Goal: Contribute content: Contribute content

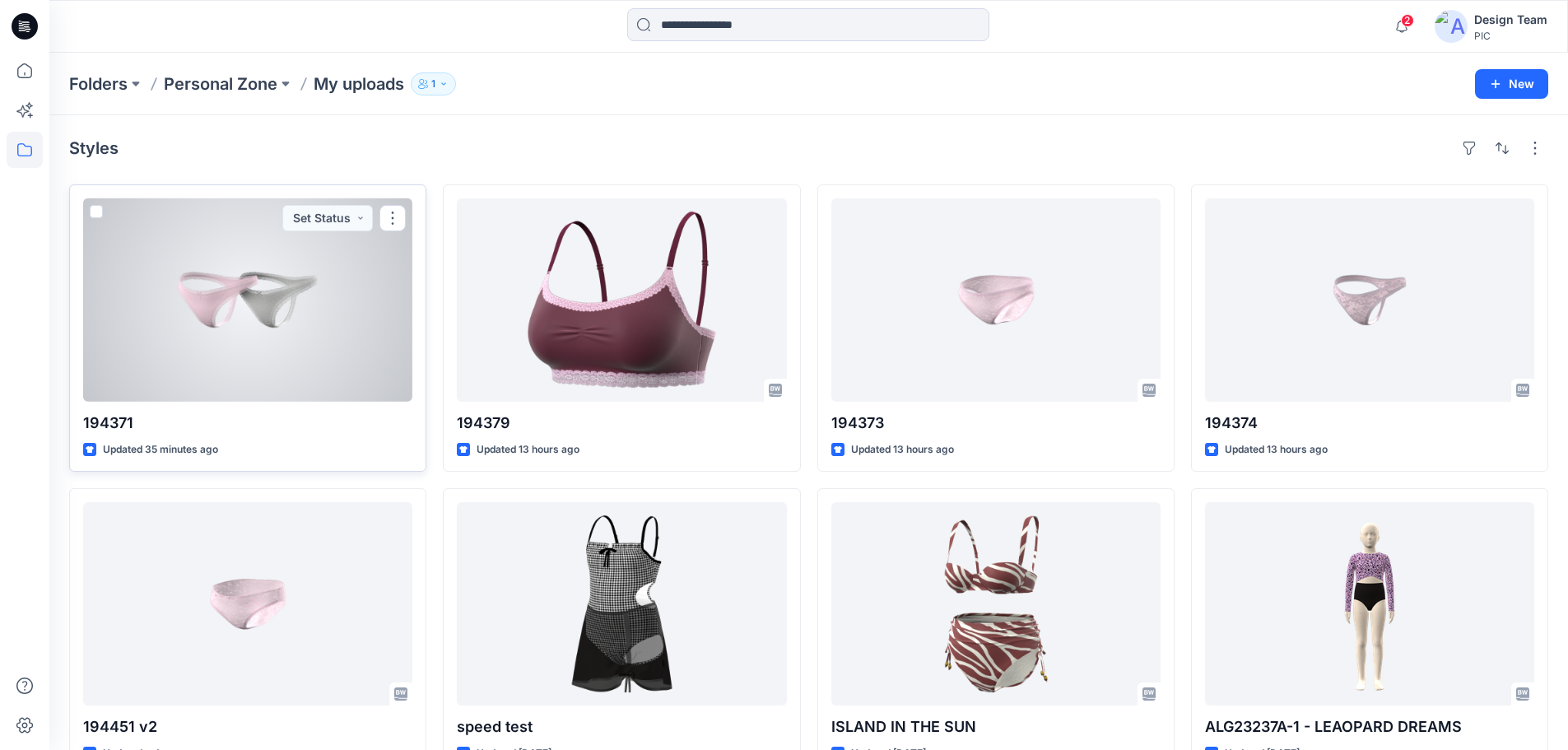
click at [279, 332] on div at bounding box center [248, 299] width 329 height 203
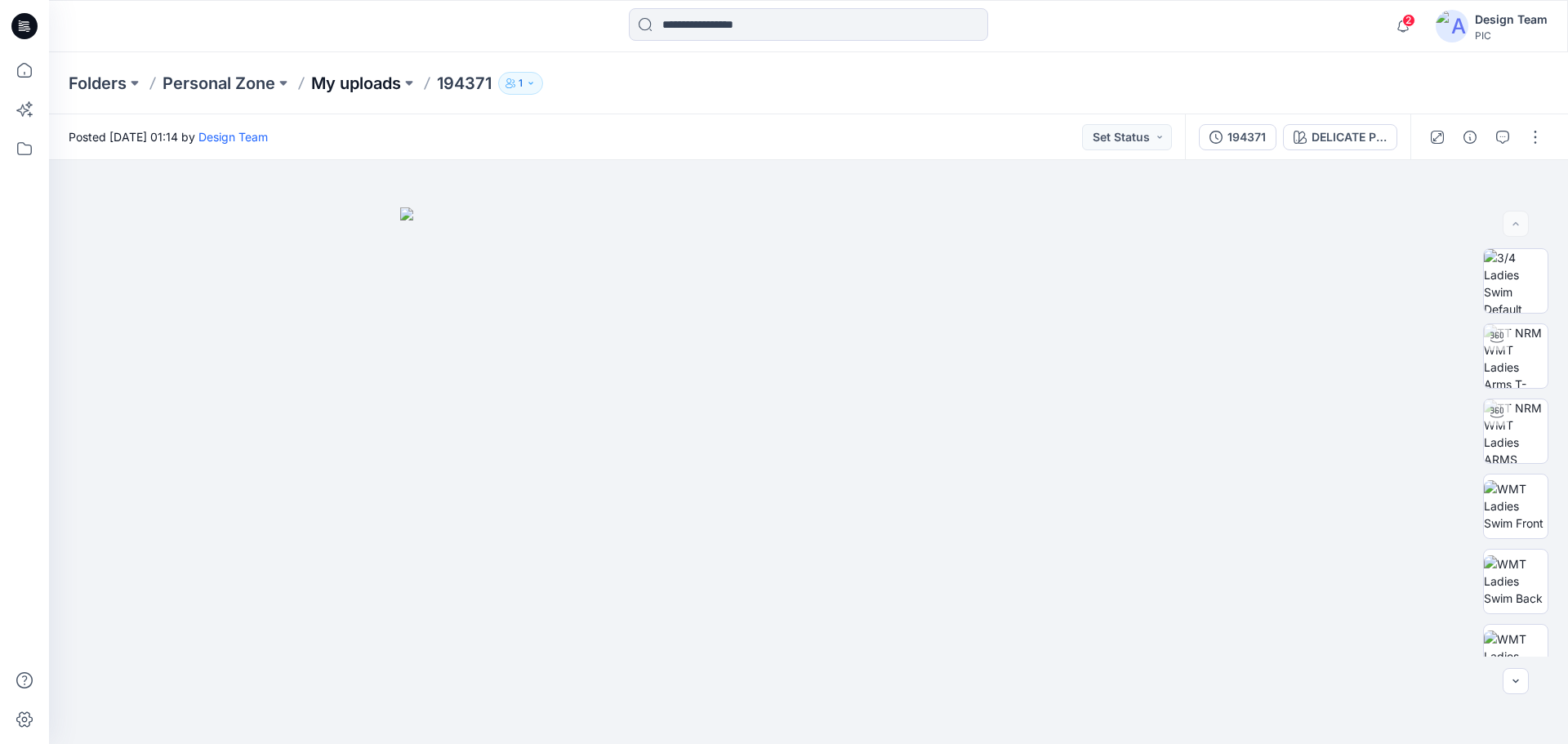
click at [357, 77] on p "My uploads" at bounding box center [356, 84] width 89 height 23
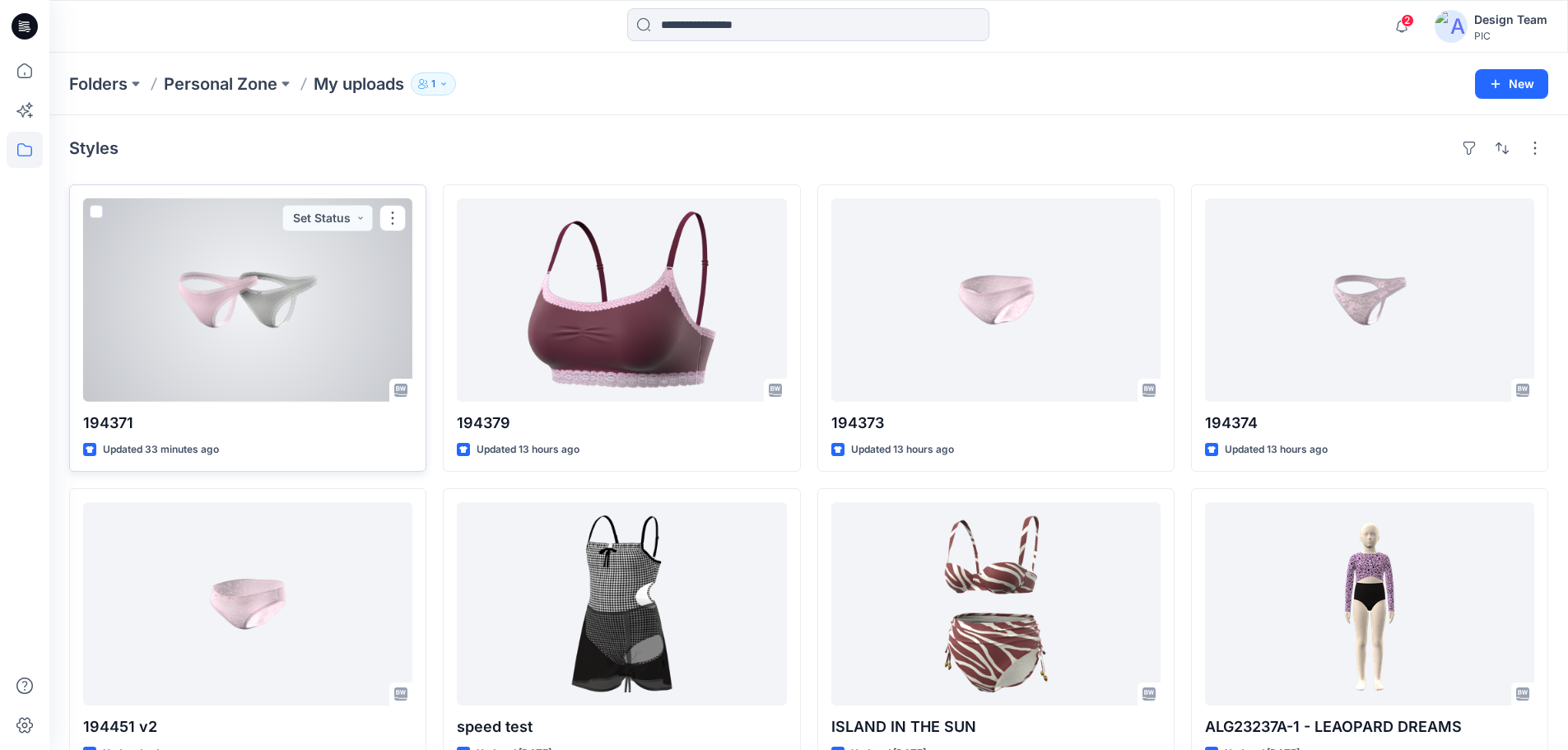
click at [305, 343] on div at bounding box center [248, 299] width 329 height 203
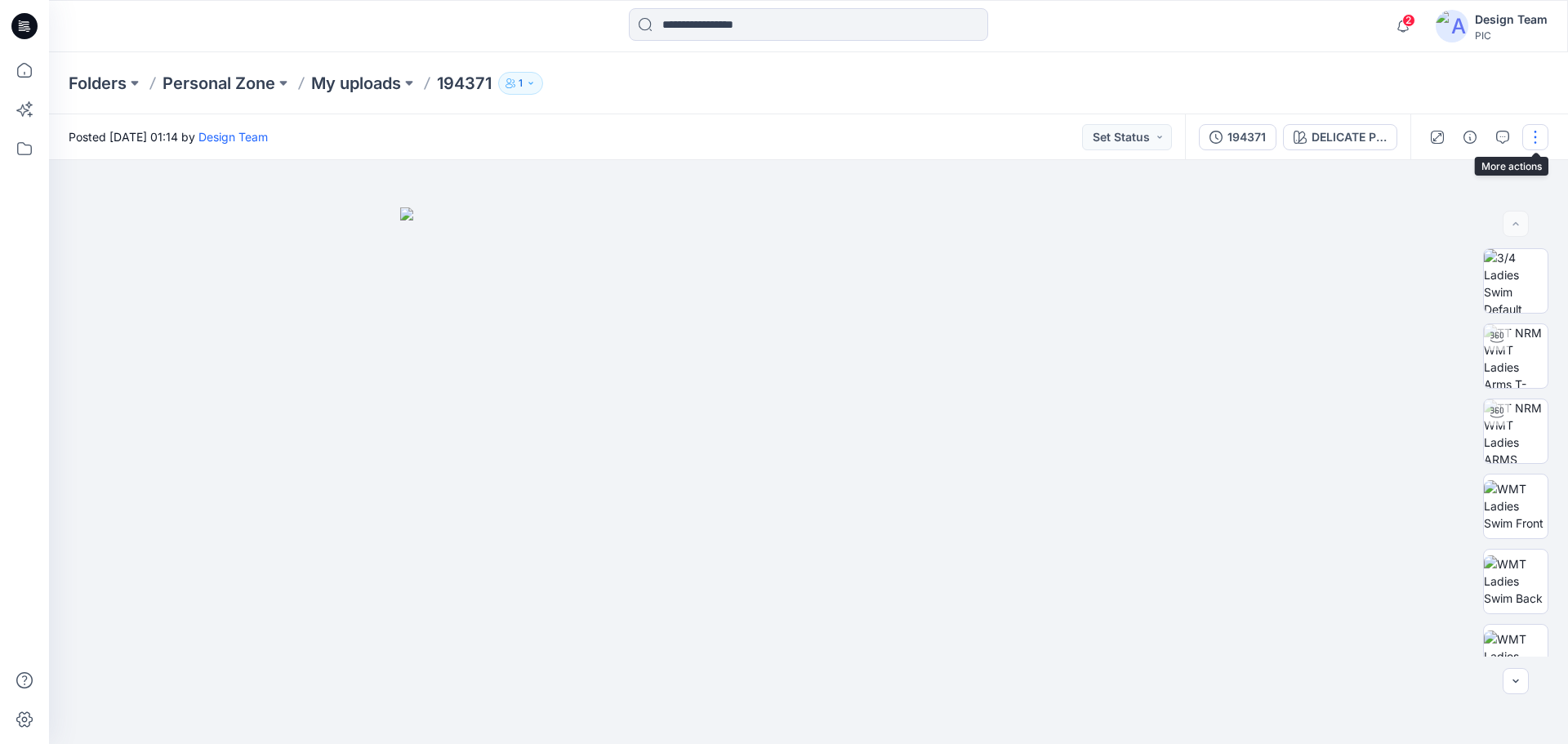
click at [1529, 124] on button "button" at bounding box center [1535, 137] width 26 height 26
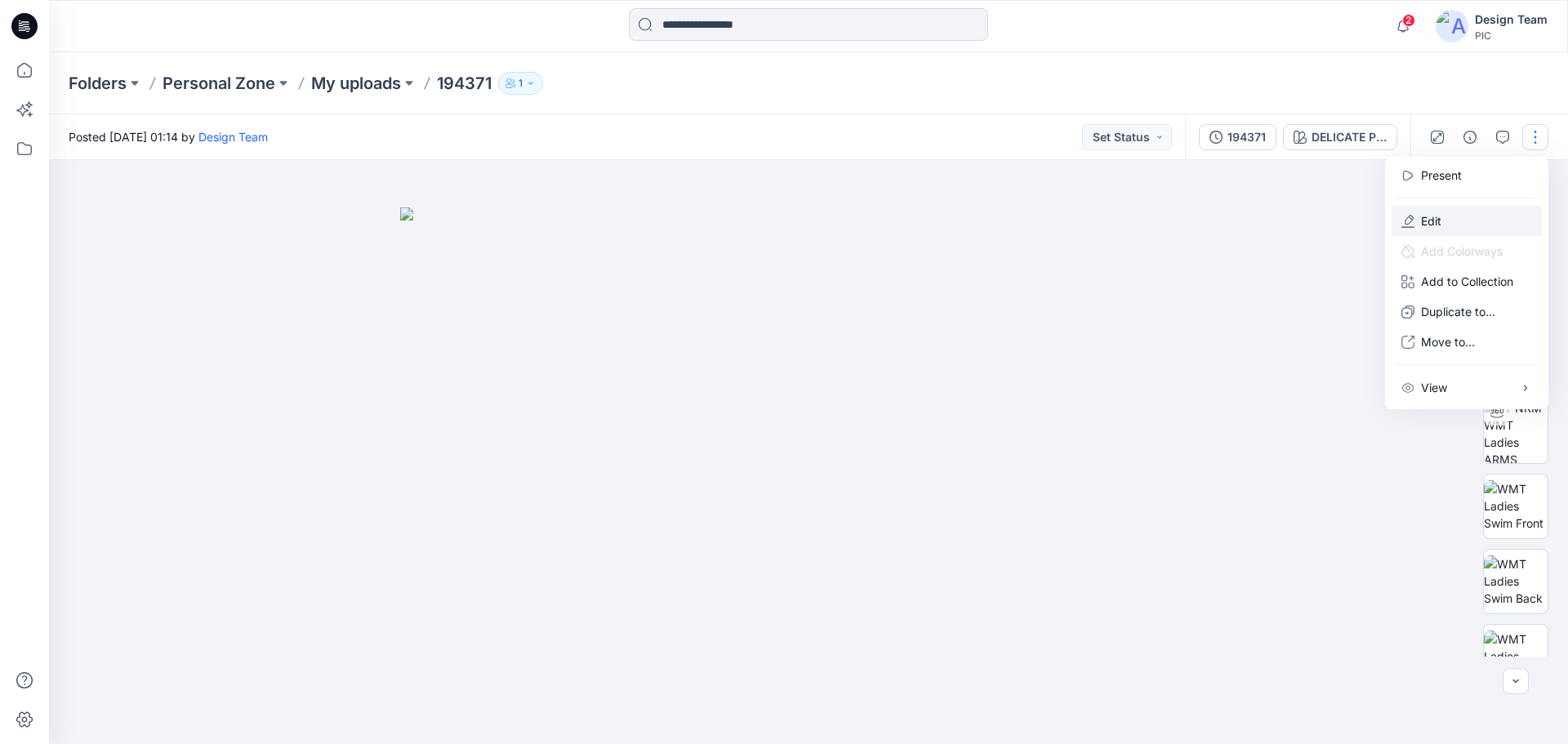
click at [1451, 218] on button "Edit" at bounding box center [1466, 221] width 150 height 30
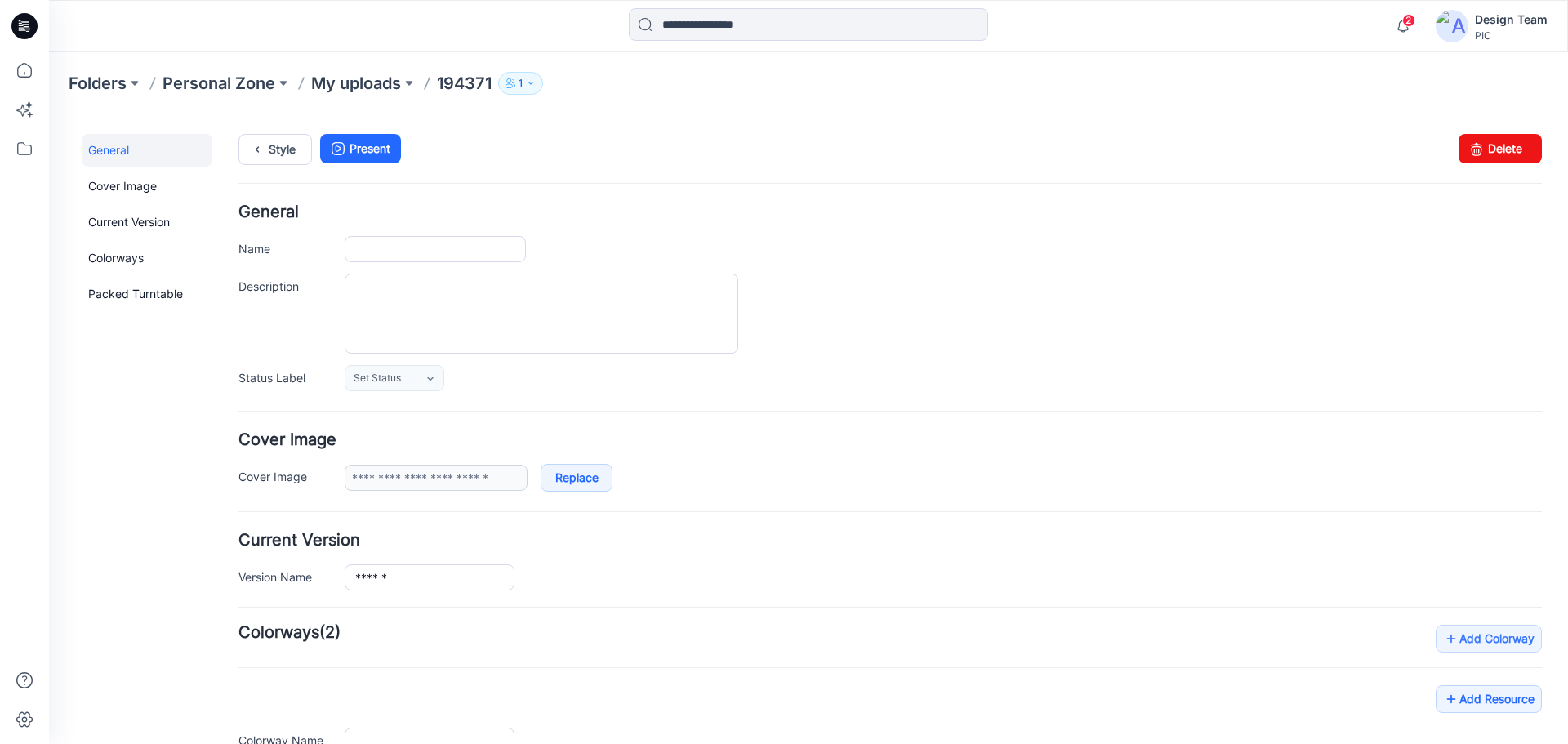
type input "******"
type input "**********"
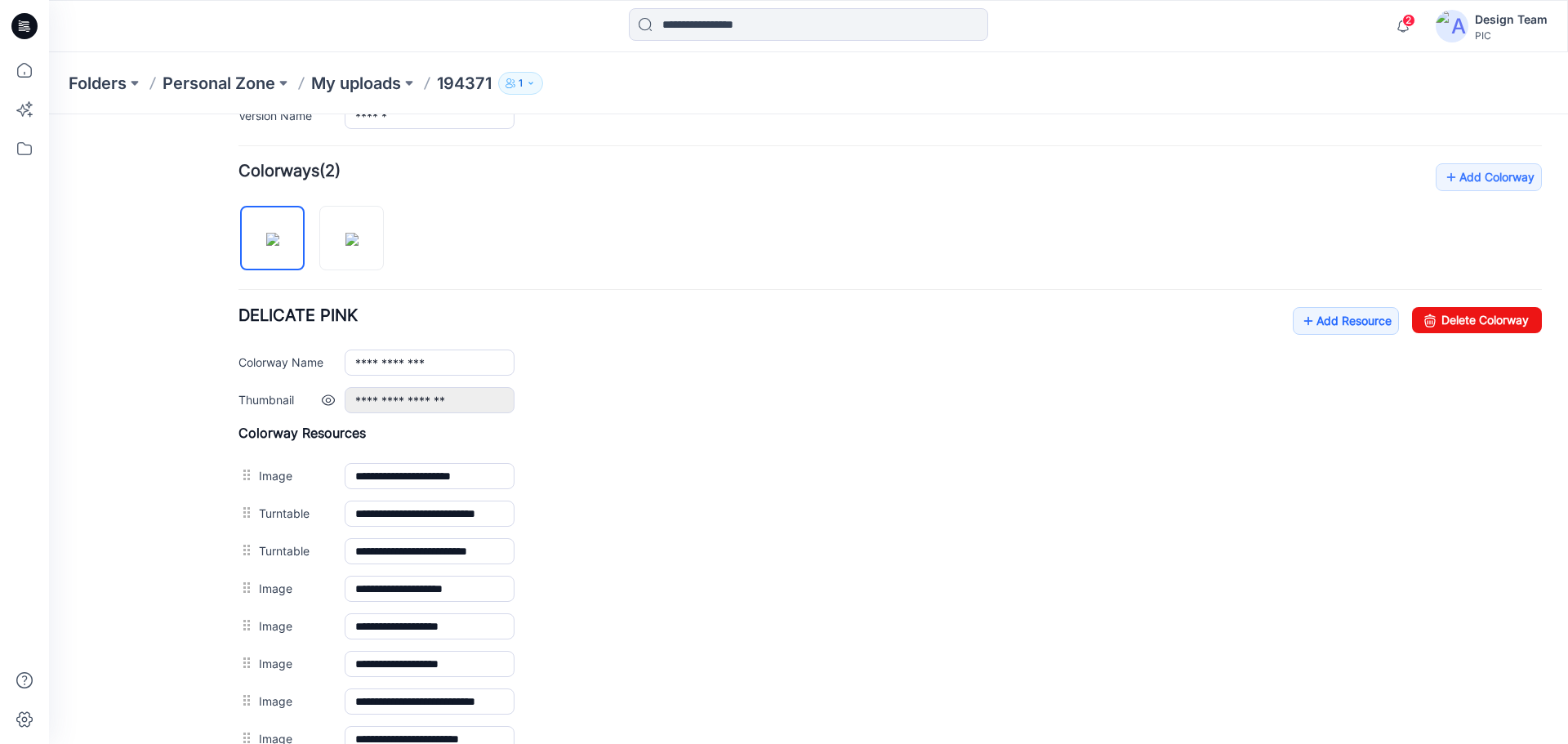
scroll to position [455, 0]
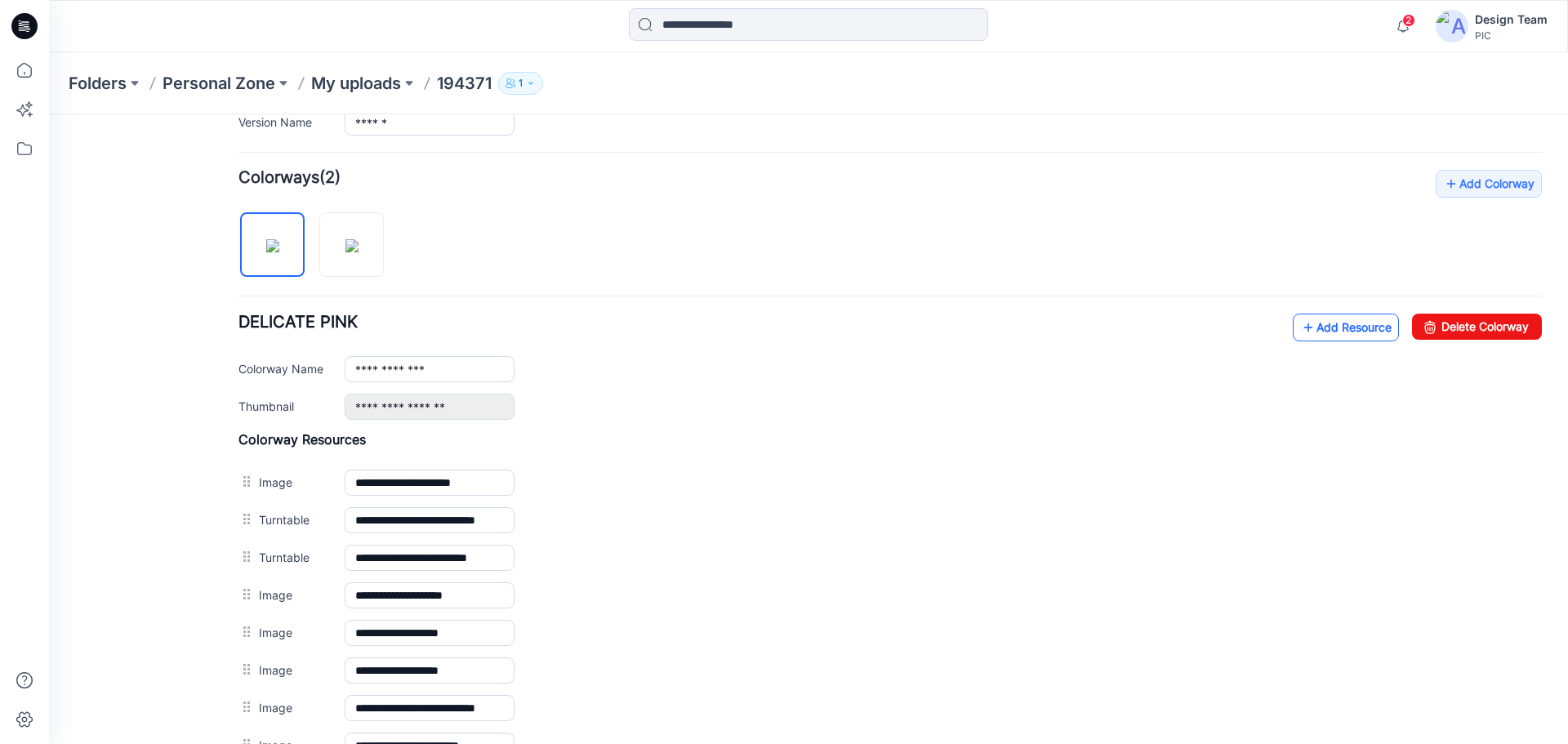
click at [1345, 332] on link "Add Resource" at bounding box center [1345, 327] width 106 height 28
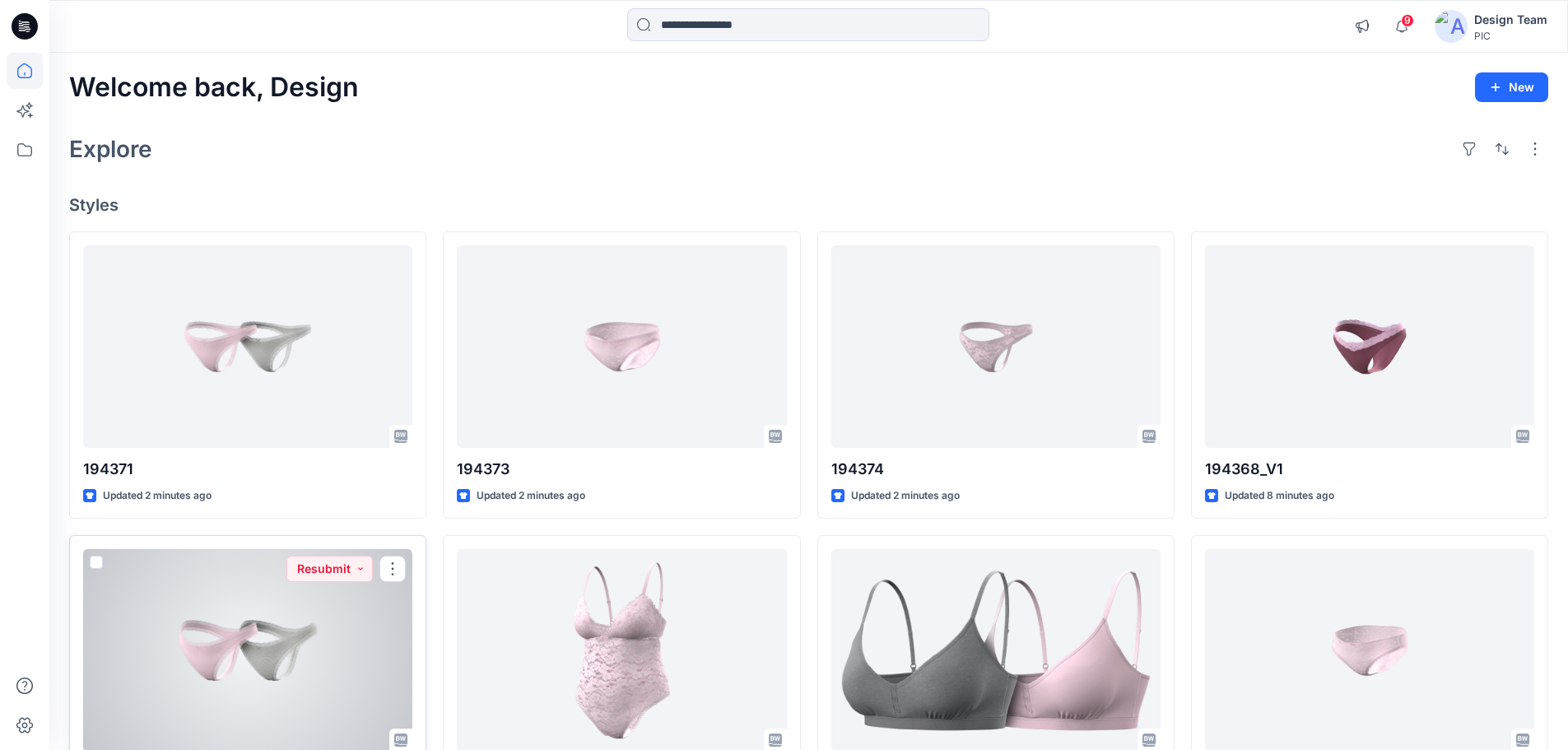
scroll to position [165, 0]
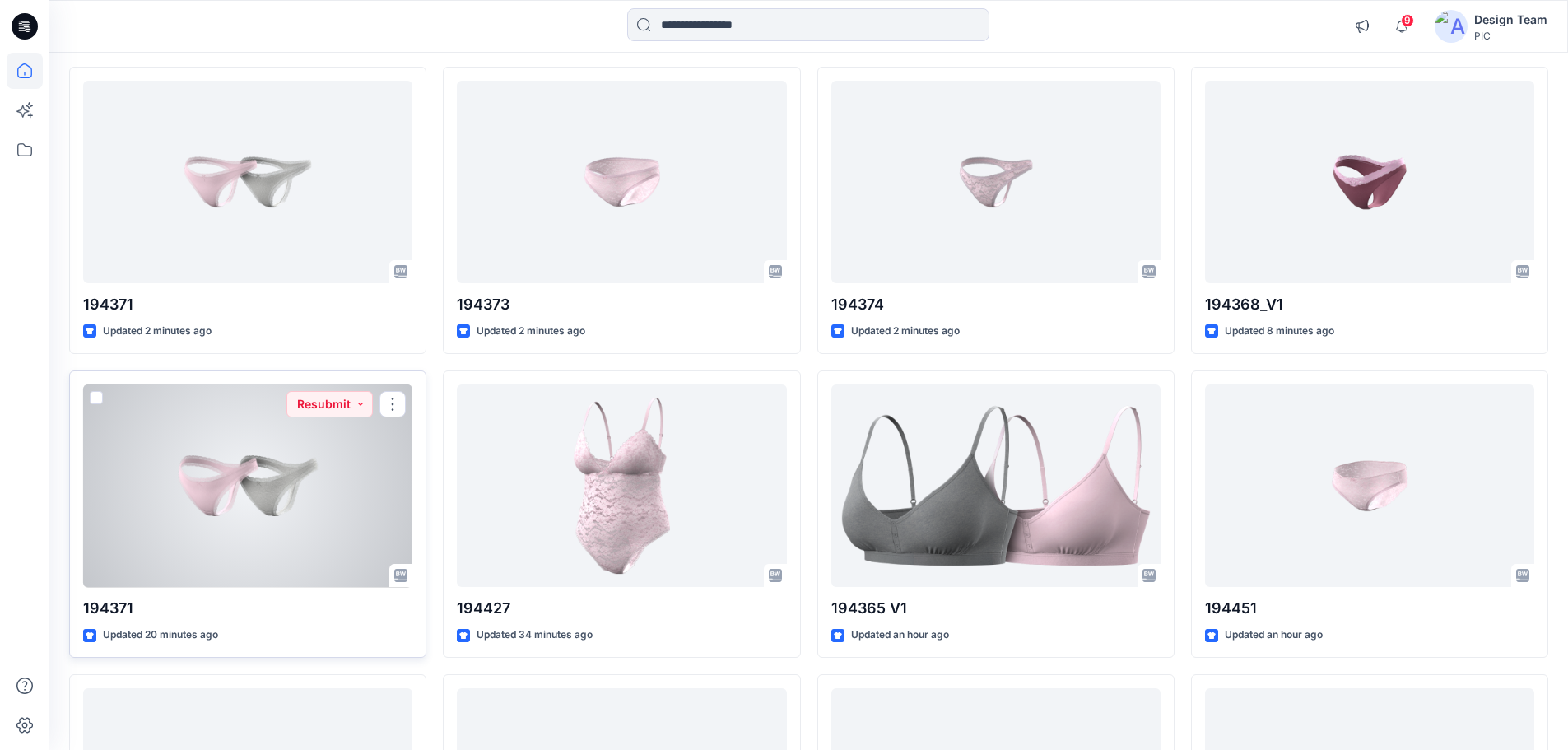
click at [281, 522] on div at bounding box center [248, 485] width 329 height 203
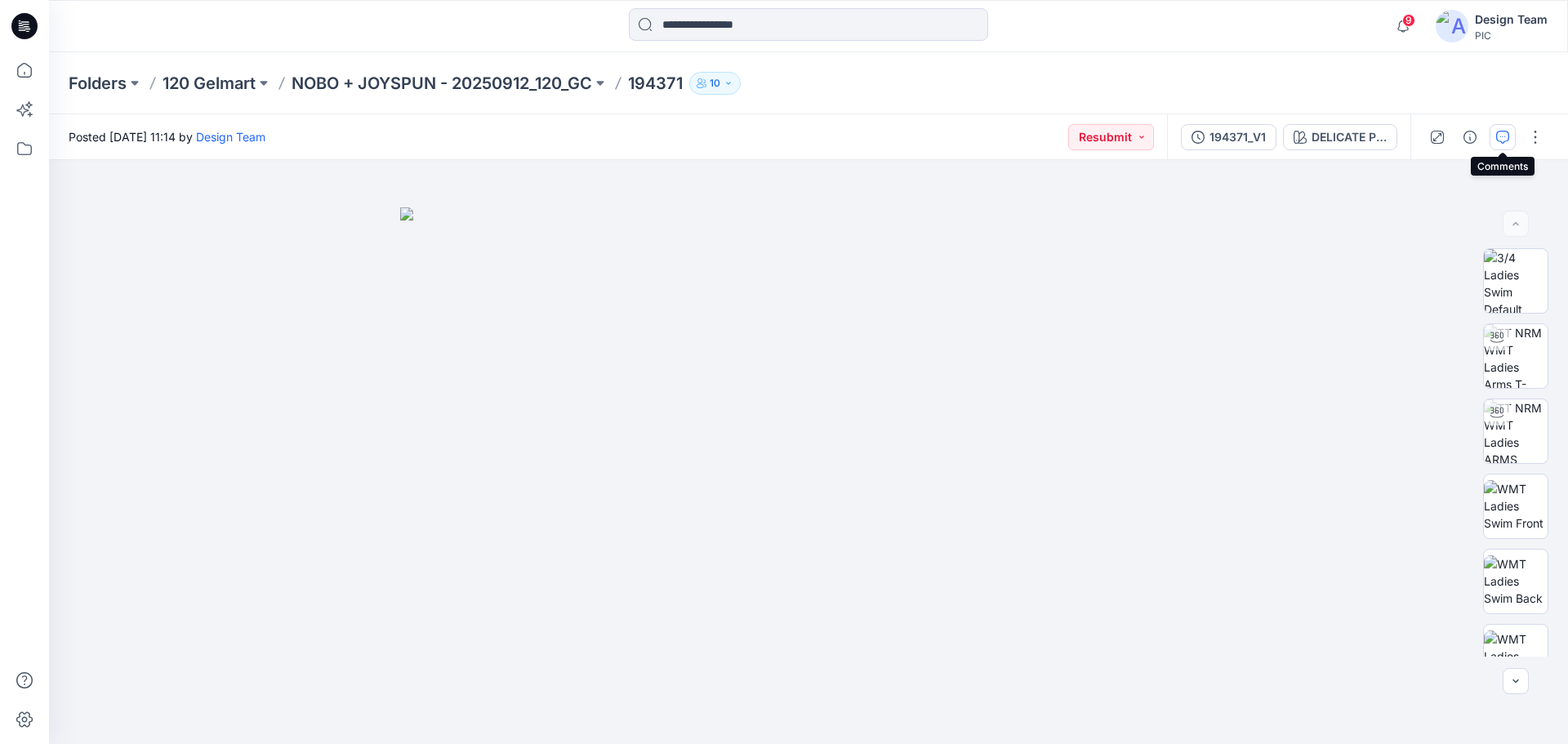
click at [1497, 132] on icon "button" at bounding box center [1502, 136] width 13 height 13
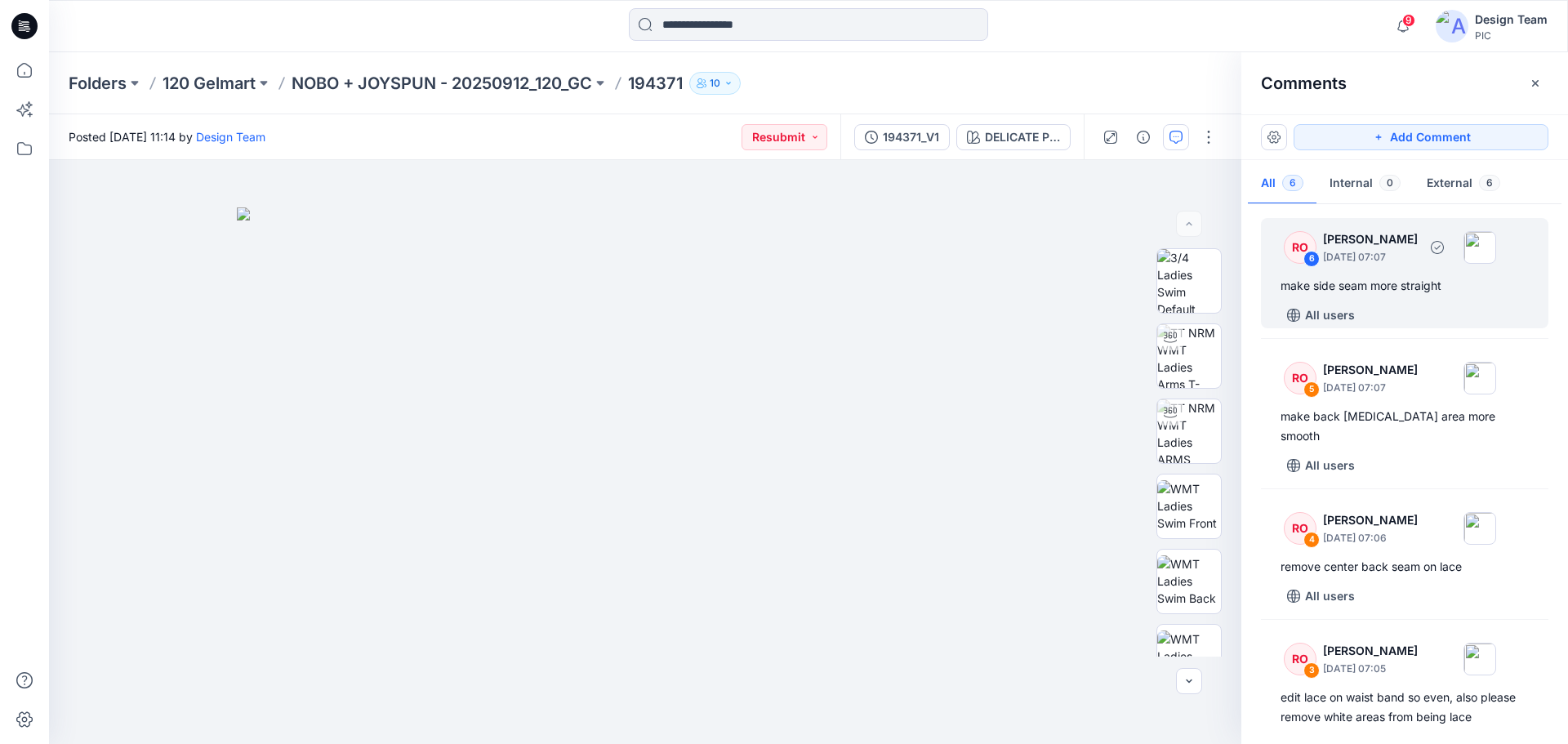
click at [1436, 293] on div "make side seam more straight" at bounding box center [1404, 286] width 248 height 19
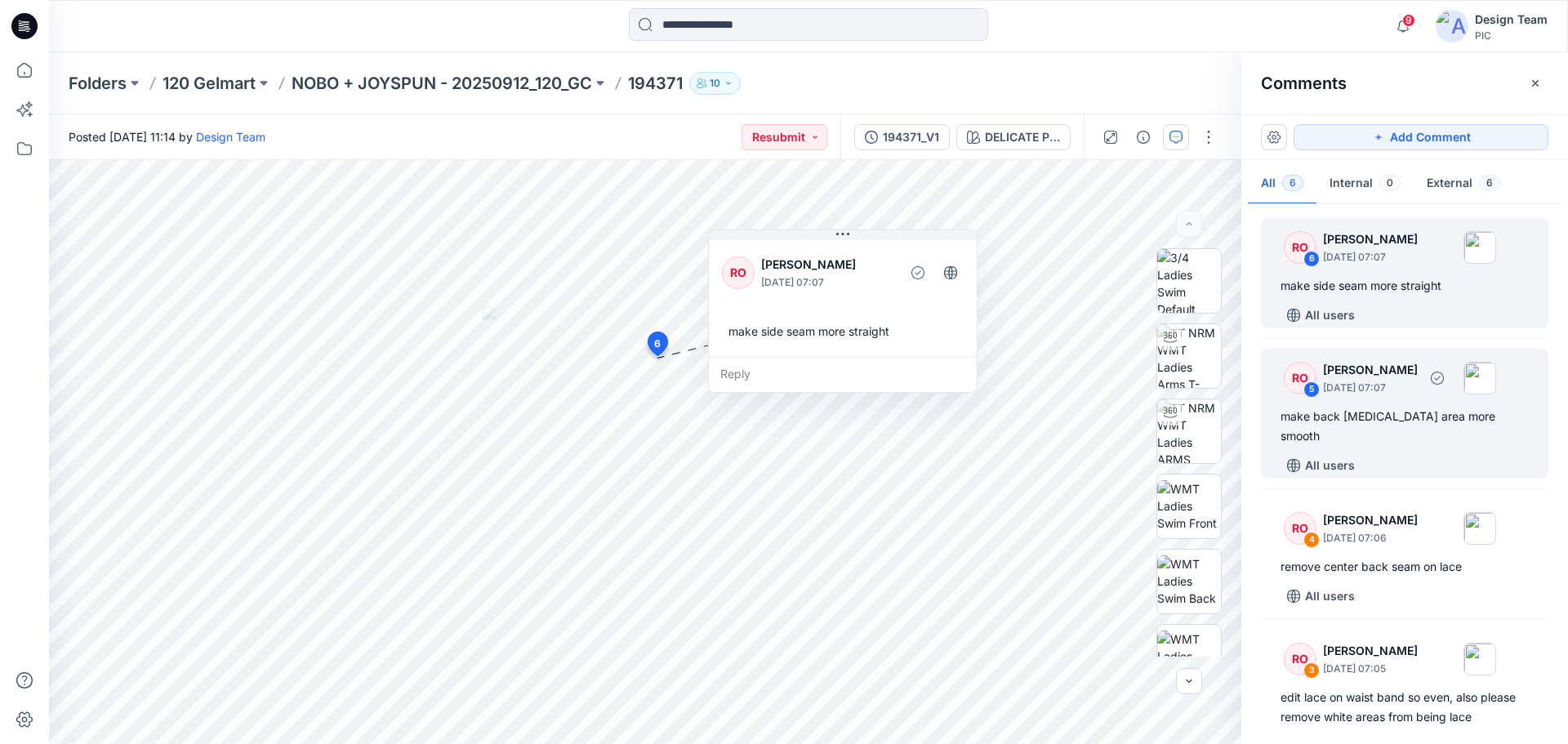
click at [1437, 403] on div "RO 5 Raquel Ortiz October 01, 2025 07:07 make back crotch area more smooth All …" at bounding box center [1404, 412] width 287 height 129
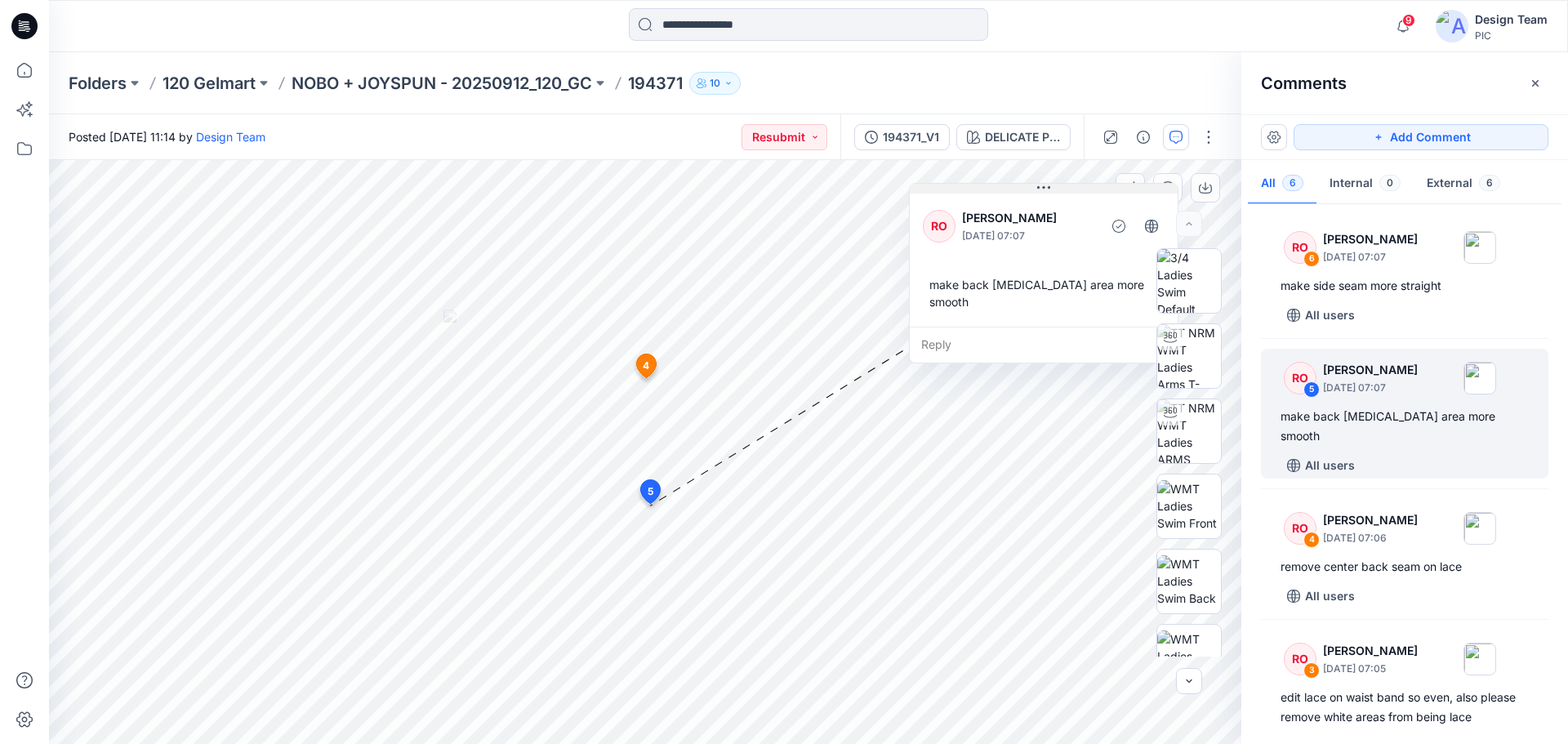
drag, startPoint x: 750, startPoint y: 240, endPoint x: 1040, endPoint y: 193, distance: 293.8
click at [1040, 193] on icon at bounding box center [1043, 187] width 13 height 13
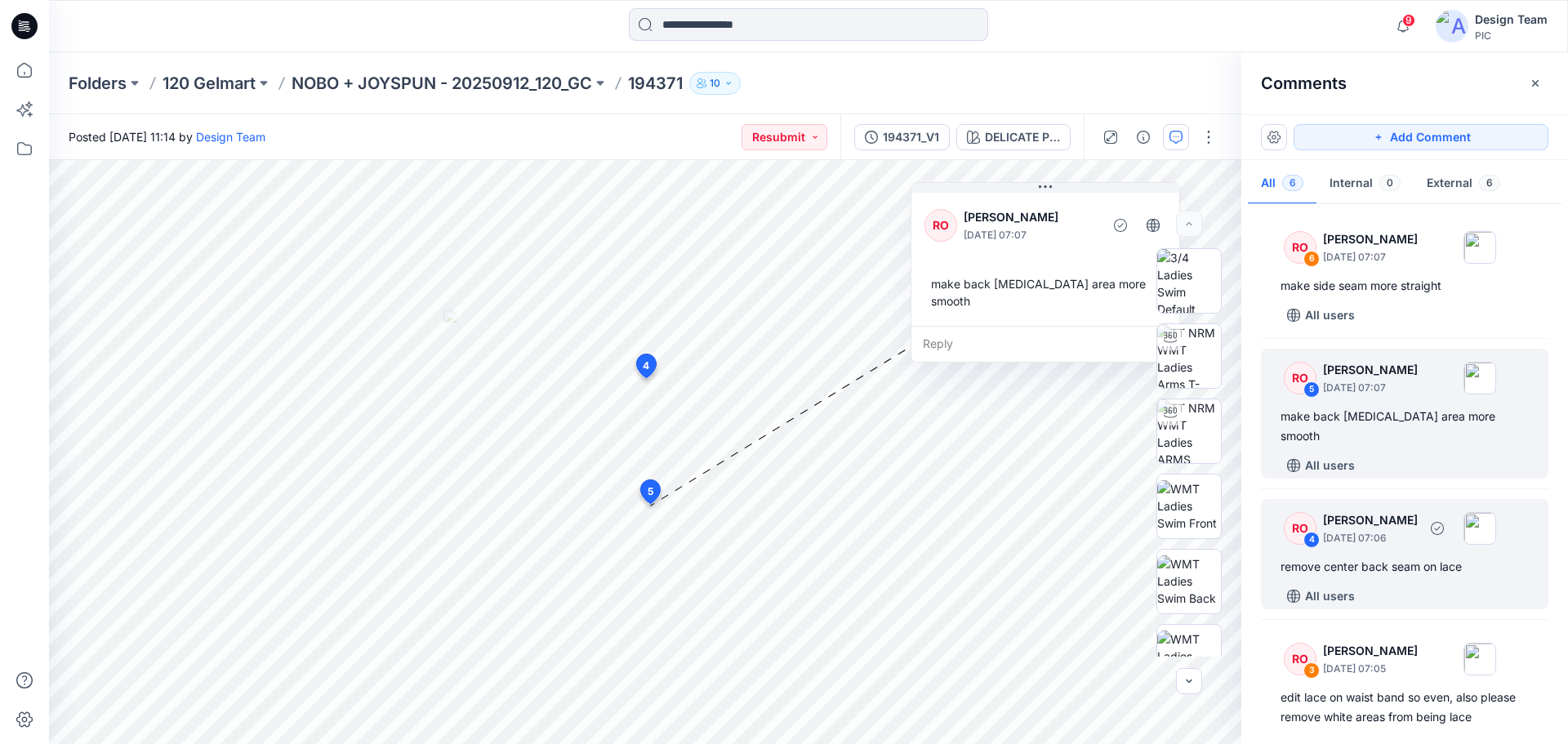
click at [1379, 556] on div "RO 4 Raquel Ortiz October 01, 2025 07:06 remove center back seam on lace All us…" at bounding box center [1404, 553] width 287 height 110
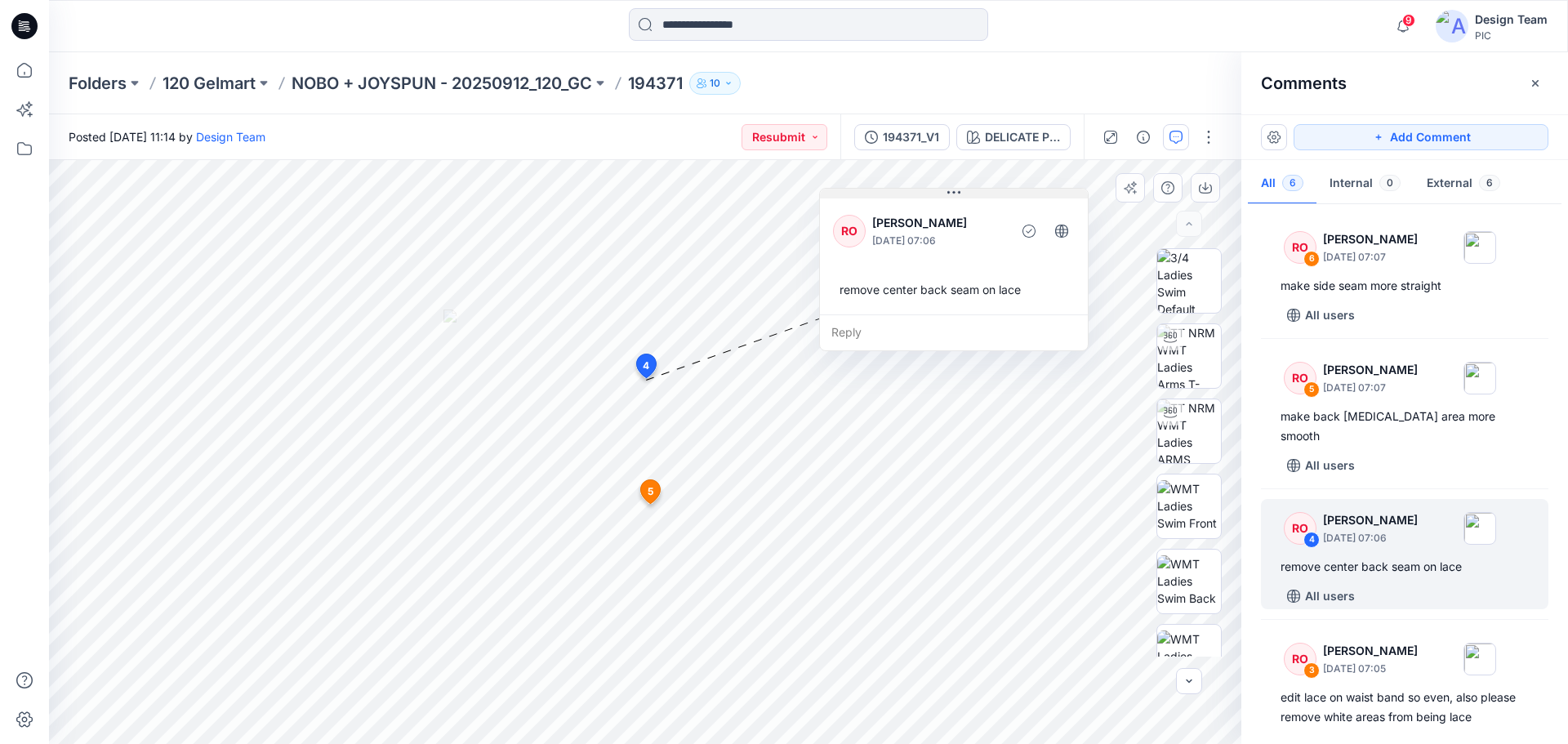
drag, startPoint x: 696, startPoint y: 392, endPoint x: 895, endPoint y: 194, distance: 280.7
click at [895, 194] on button at bounding box center [953, 194] width 267 height 10
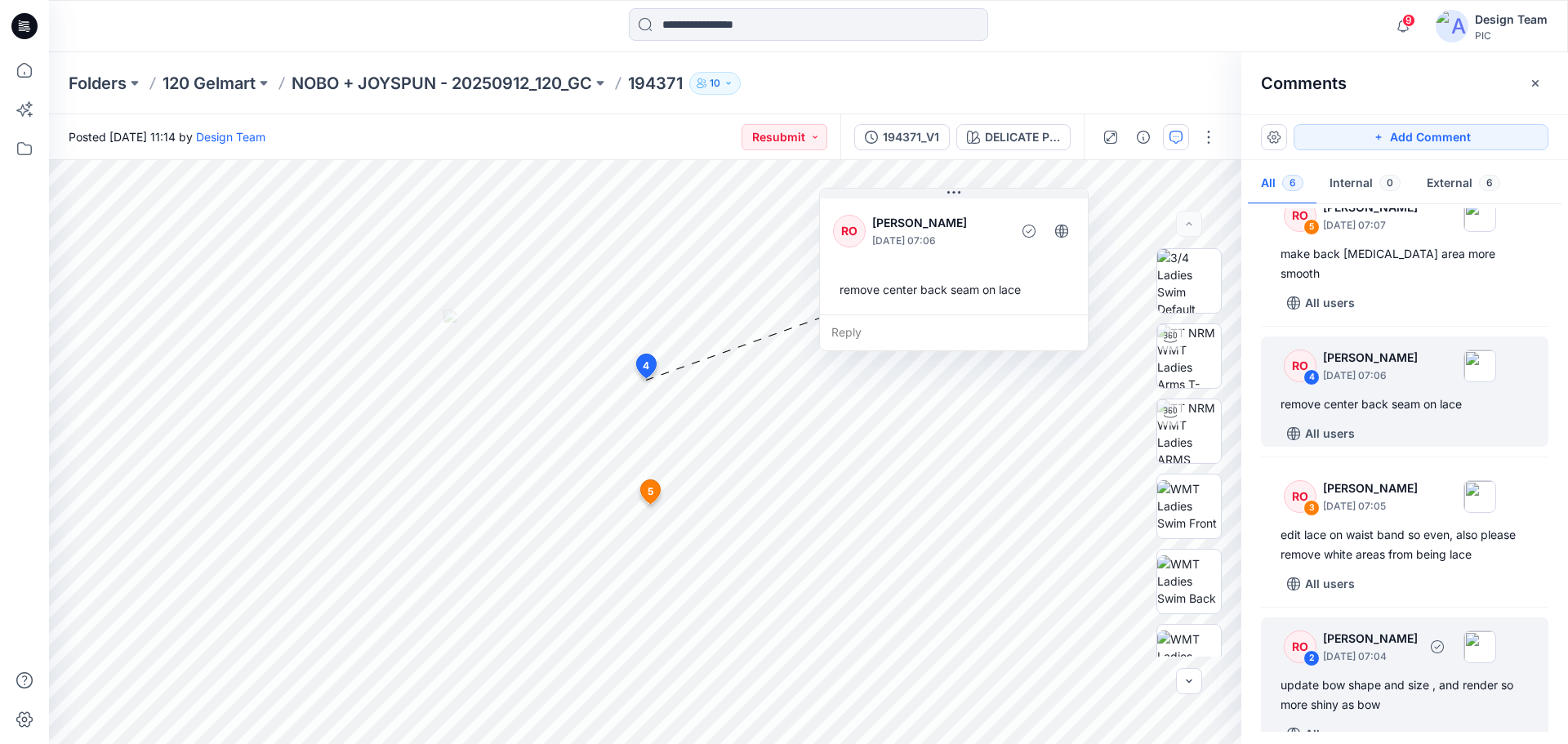
scroll to position [163, 0]
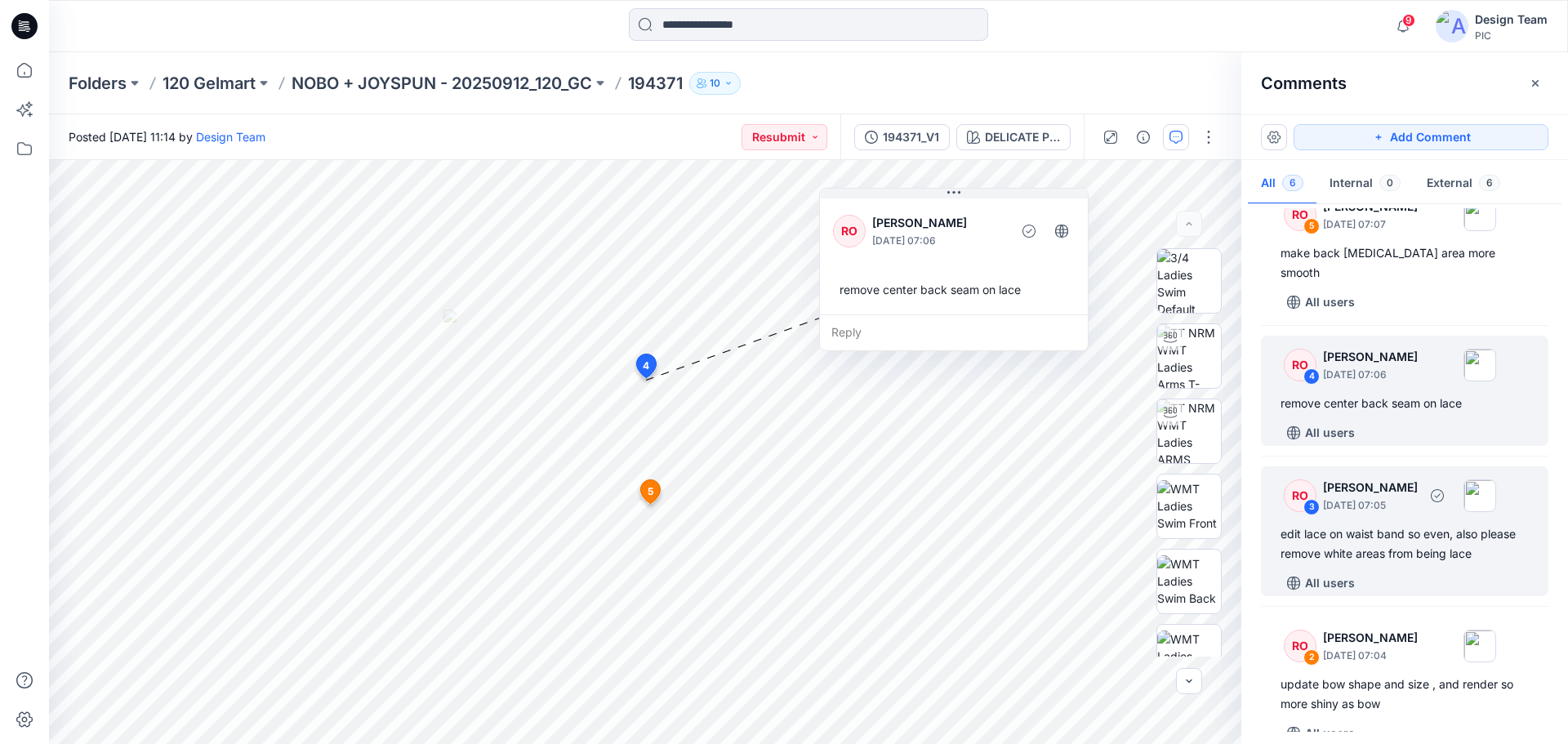
click at [1418, 524] on div "edit lace on waist band so even, also please remove white areas from being lace" at bounding box center [1404, 544] width 248 height 39
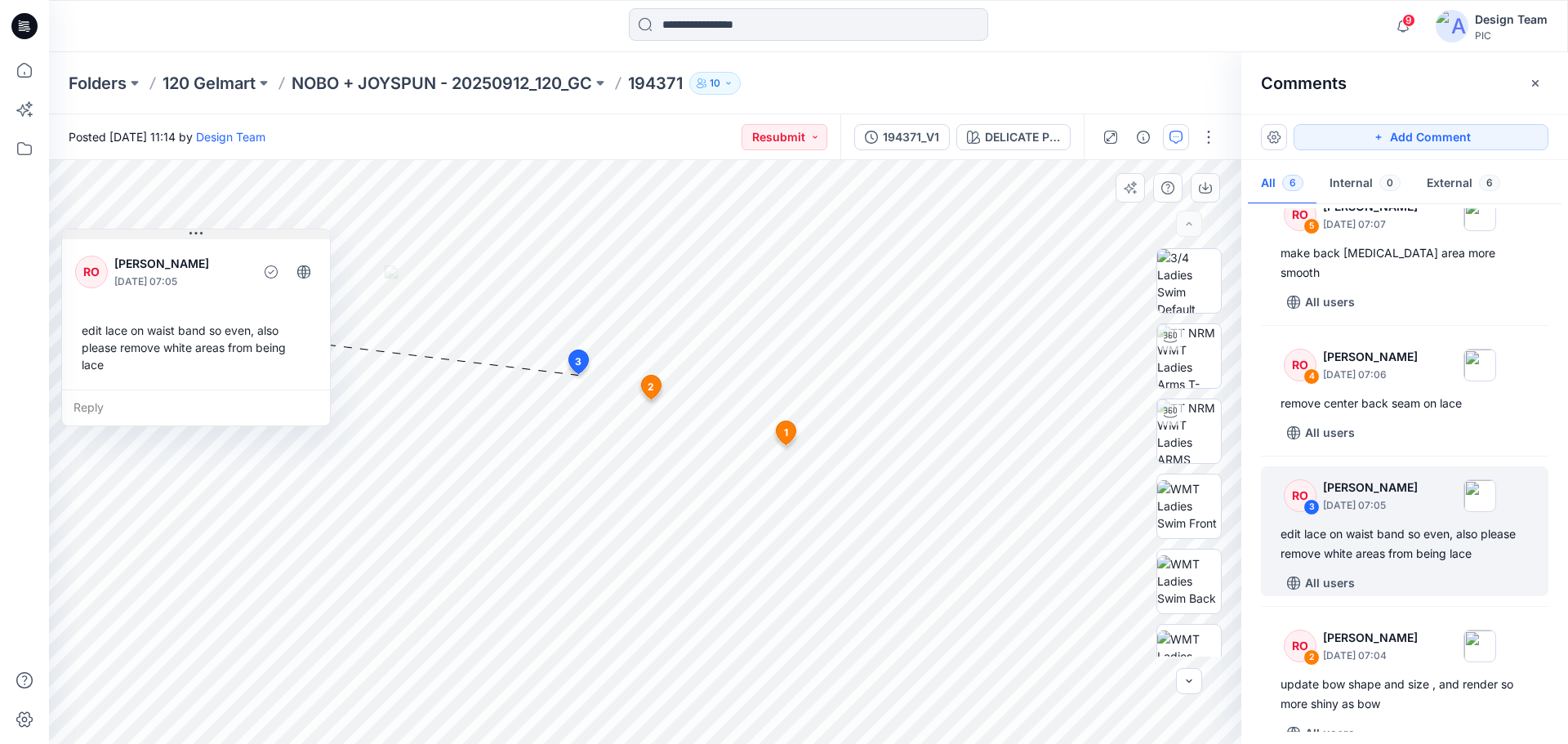
drag, startPoint x: 636, startPoint y: 461, endPoint x: 208, endPoint y: 236, distance: 483.5
click at [208, 236] on button at bounding box center [196, 234] width 267 height 10
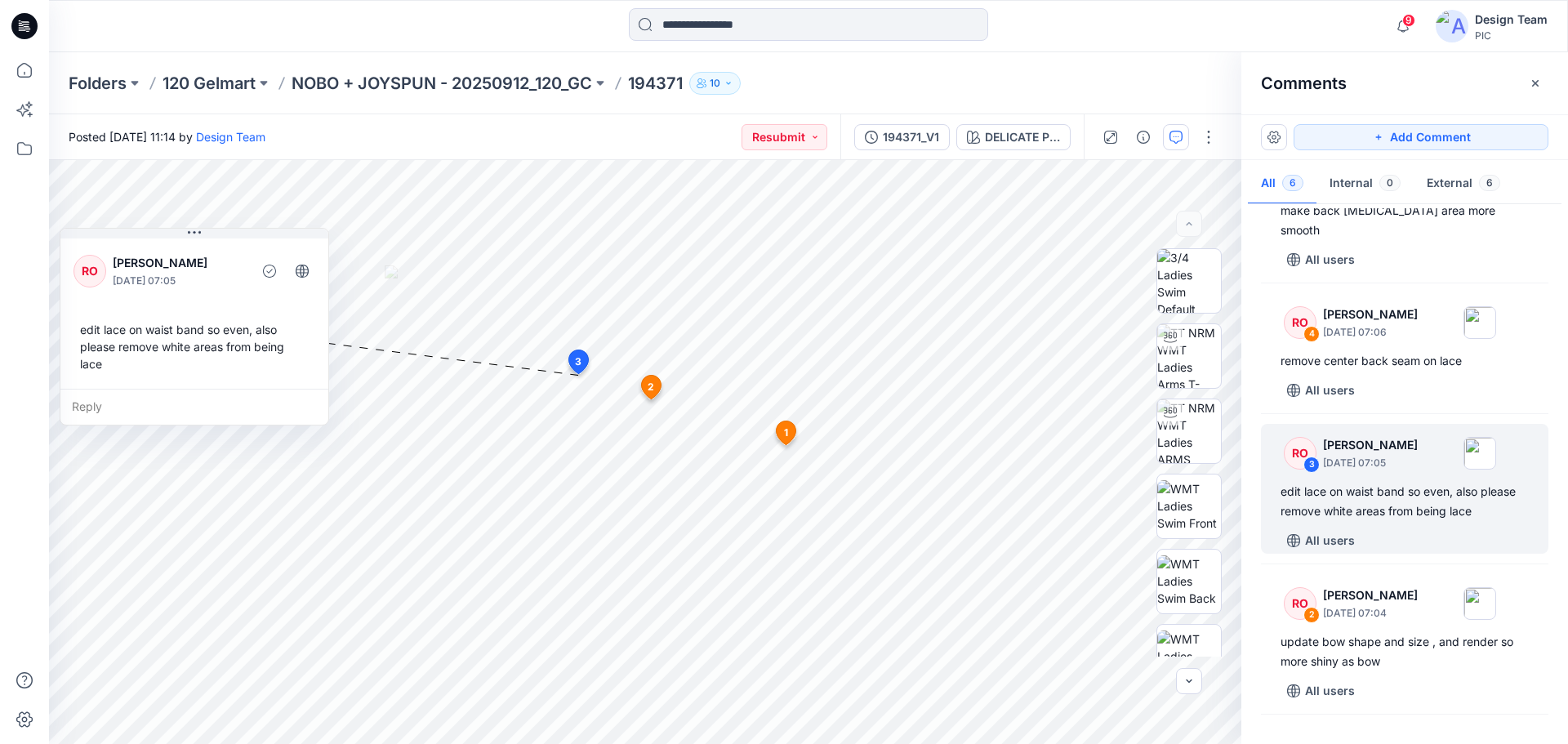
scroll to position [245, 0]
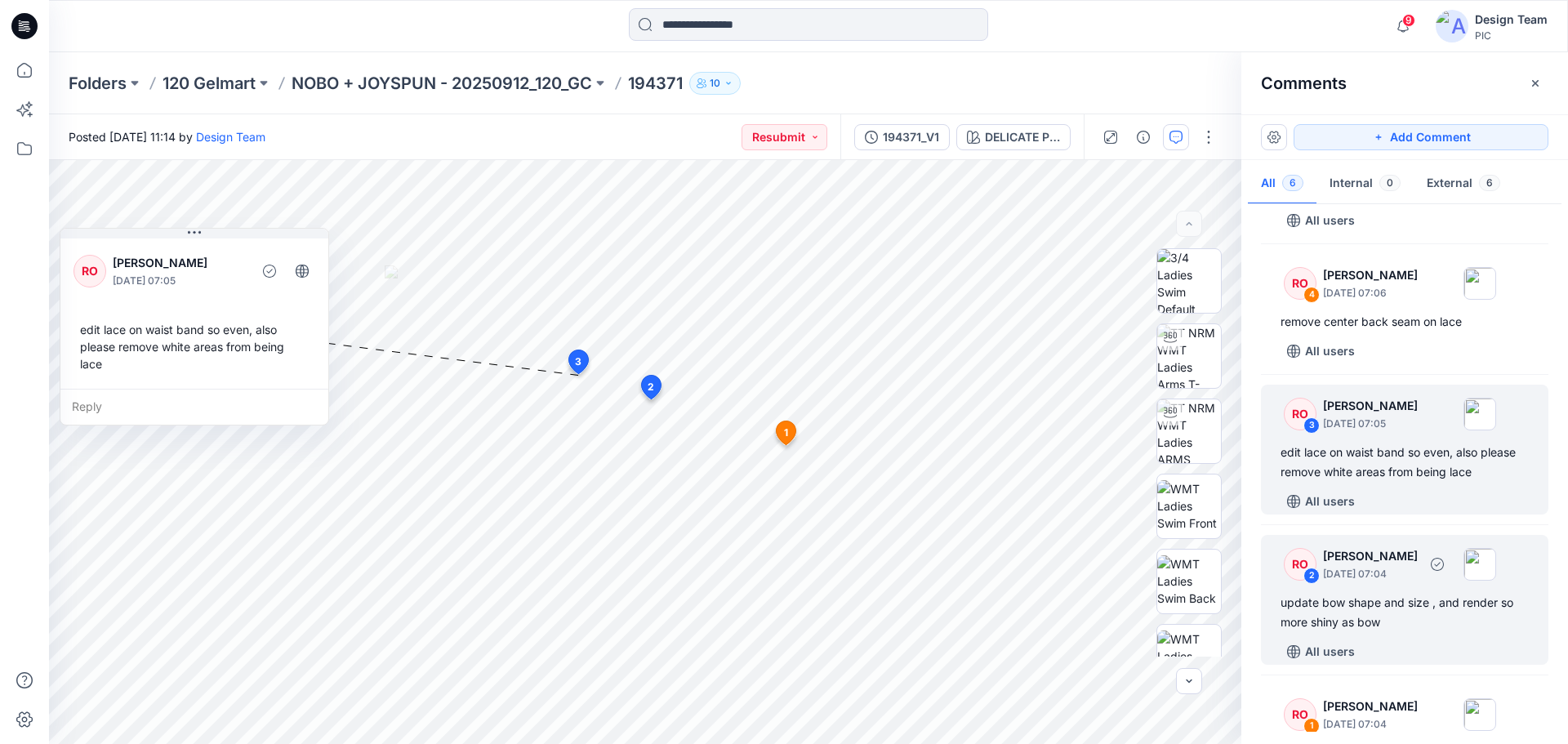
click at [1394, 593] on div "update bow shape and size , and render so more shiny as bow" at bounding box center [1404, 612] width 248 height 39
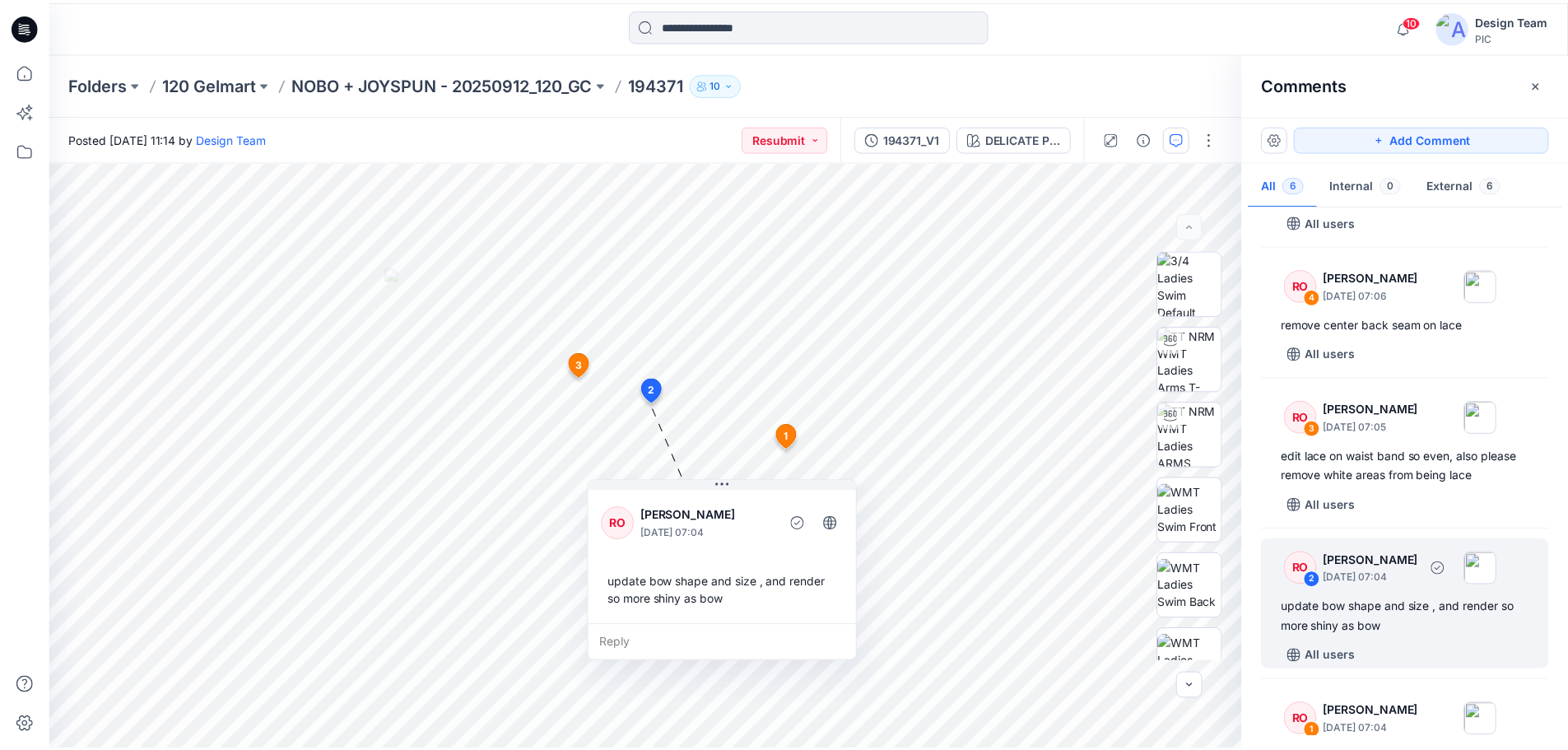
scroll to position [321, 0]
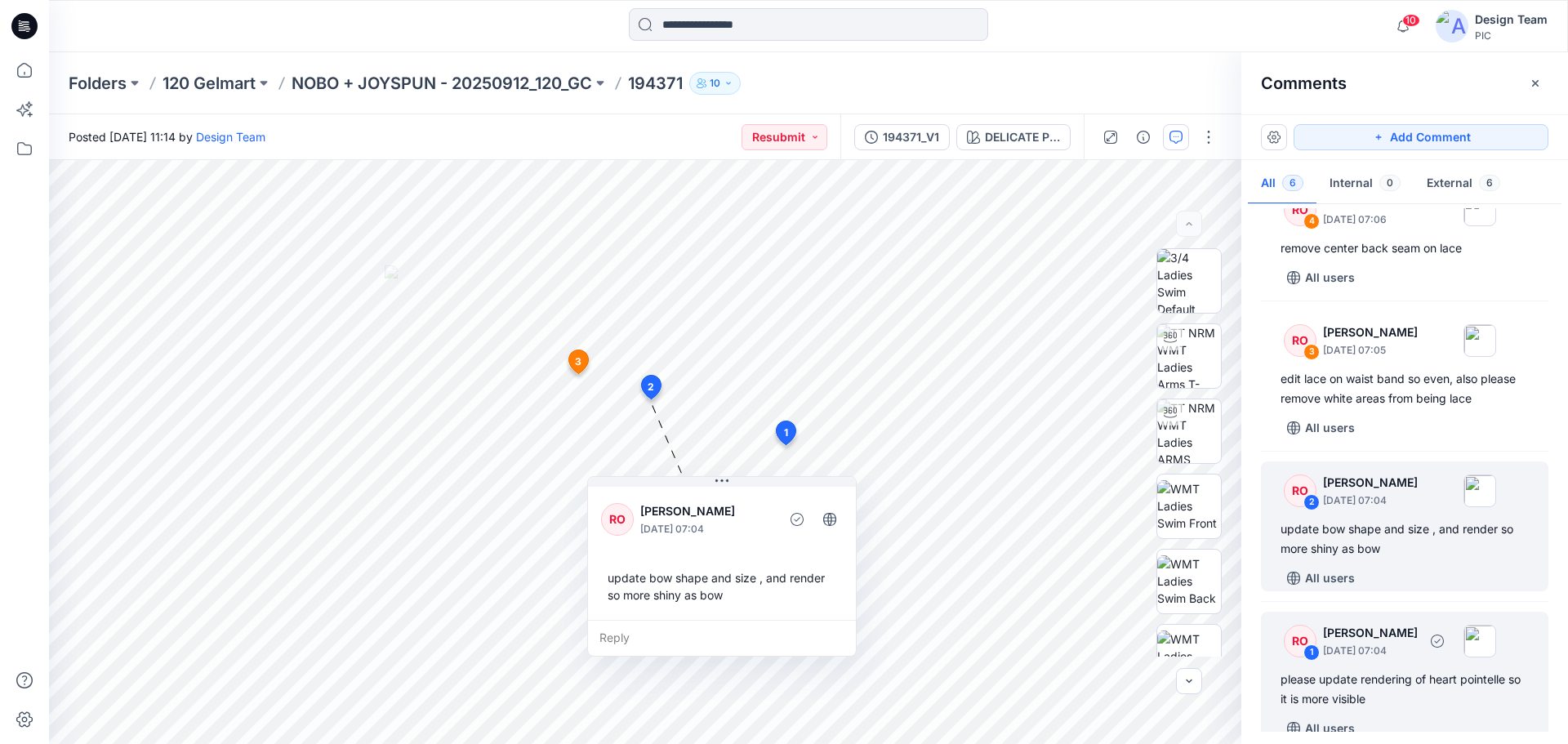
click at [1379, 669] on div "please update rendering of heart pointelle so it is more visible" at bounding box center [1404, 689] width 248 height 39
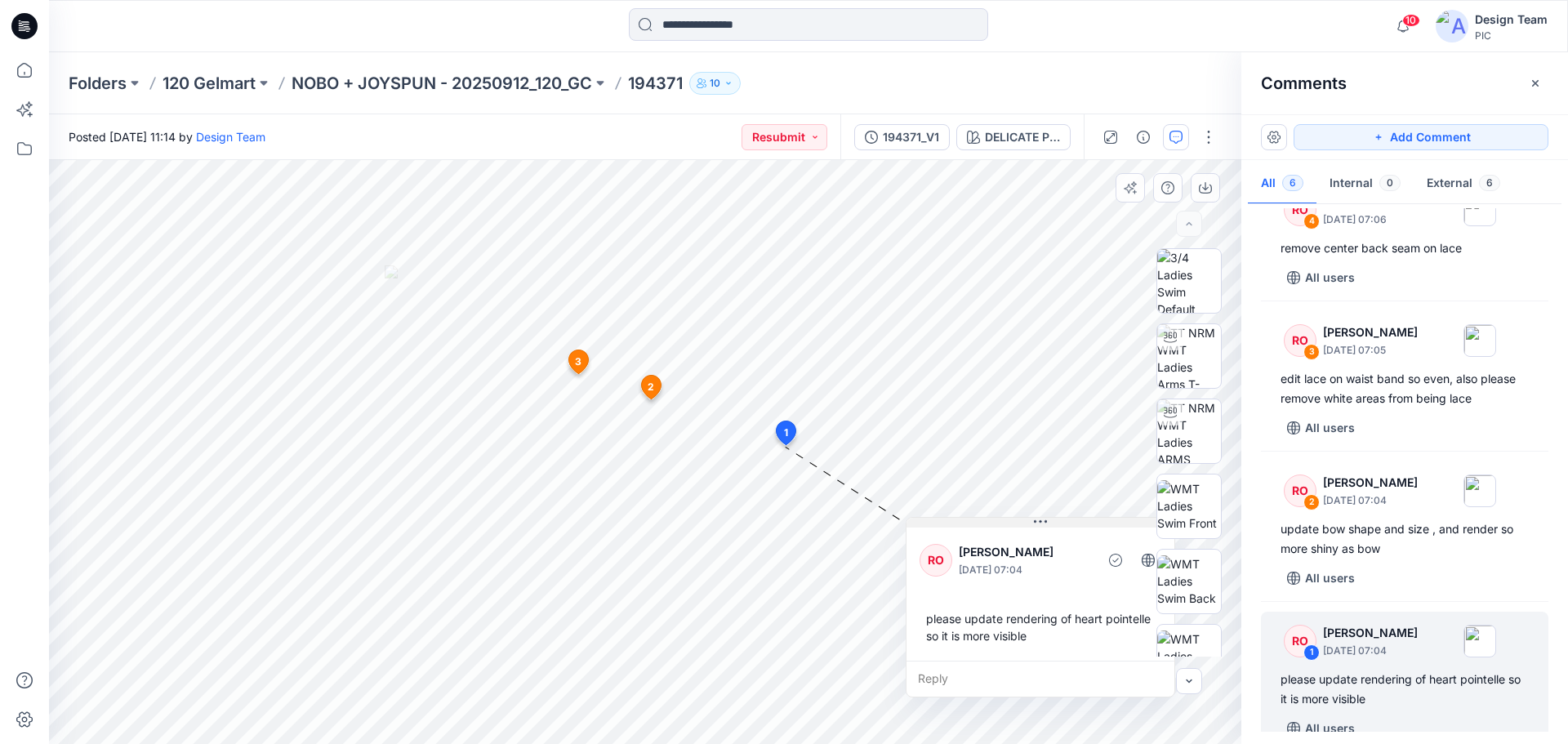
drag, startPoint x: 656, startPoint y: 493, endPoint x: 953, endPoint y: 522, distance: 298.4
click at [953, 522] on button at bounding box center [1040, 522] width 267 height 10
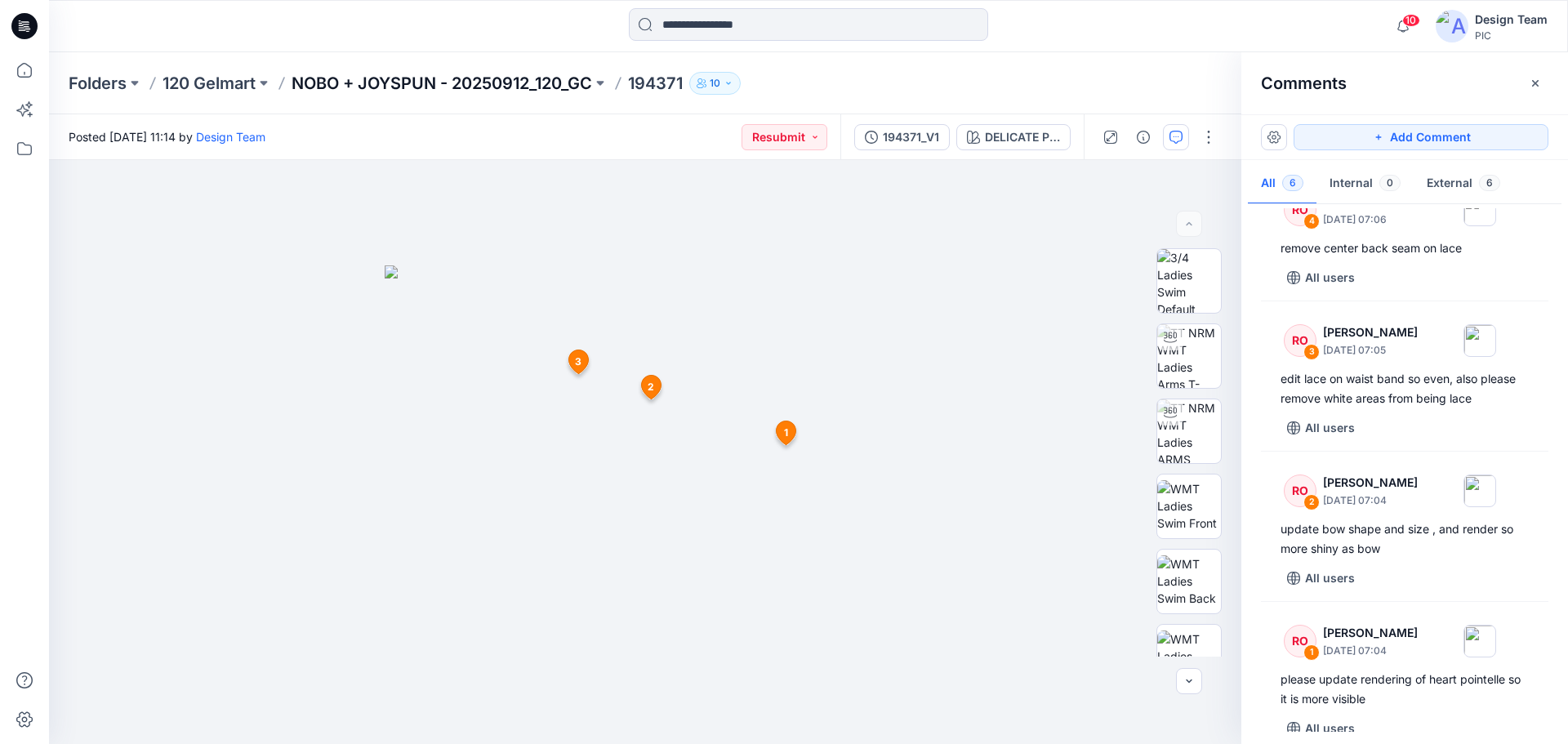
click at [387, 82] on p "NOBO + JOYSPUN - 20250912_120_GC" at bounding box center [442, 84] width 301 height 23
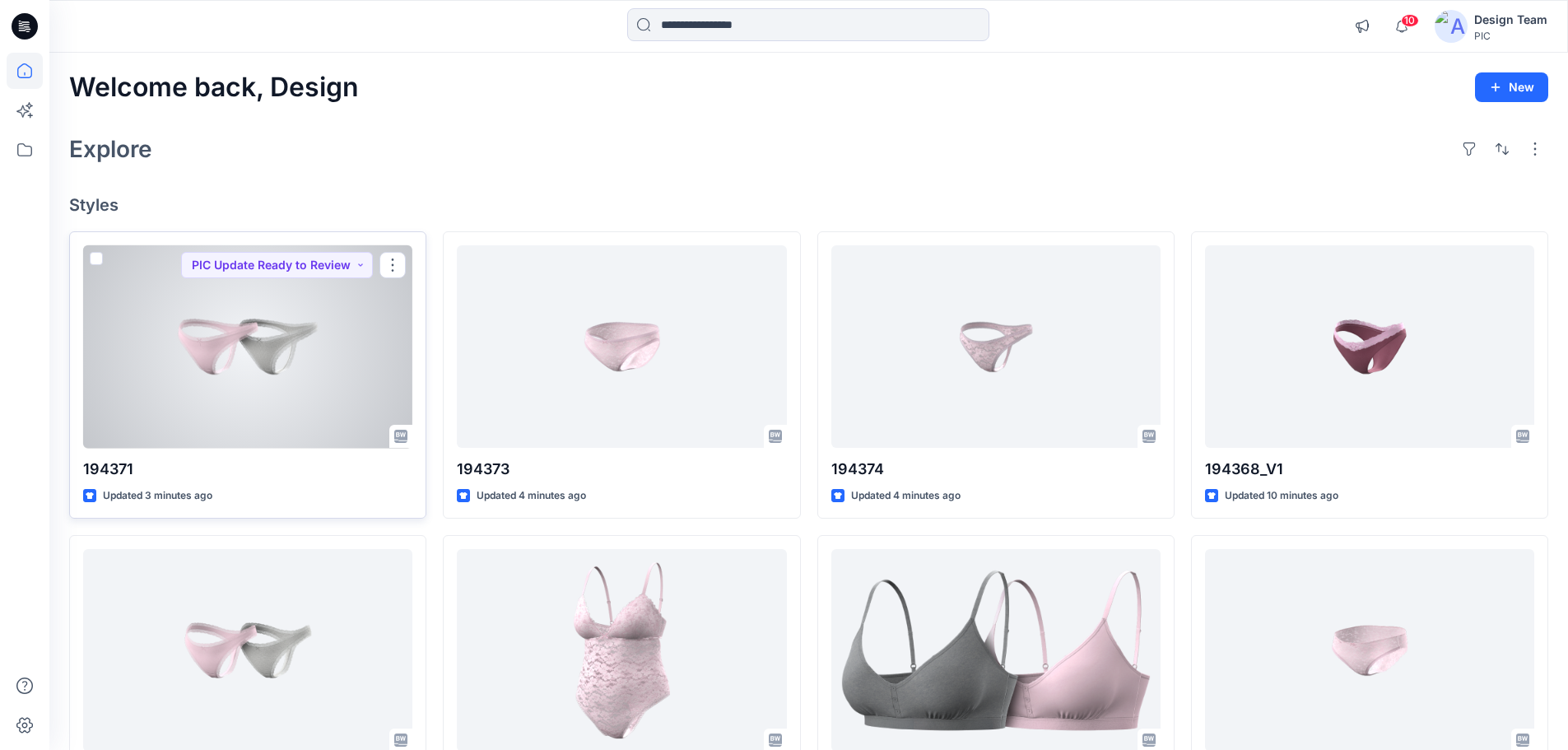
click at [255, 372] on div at bounding box center [248, 346] width 329 height 203
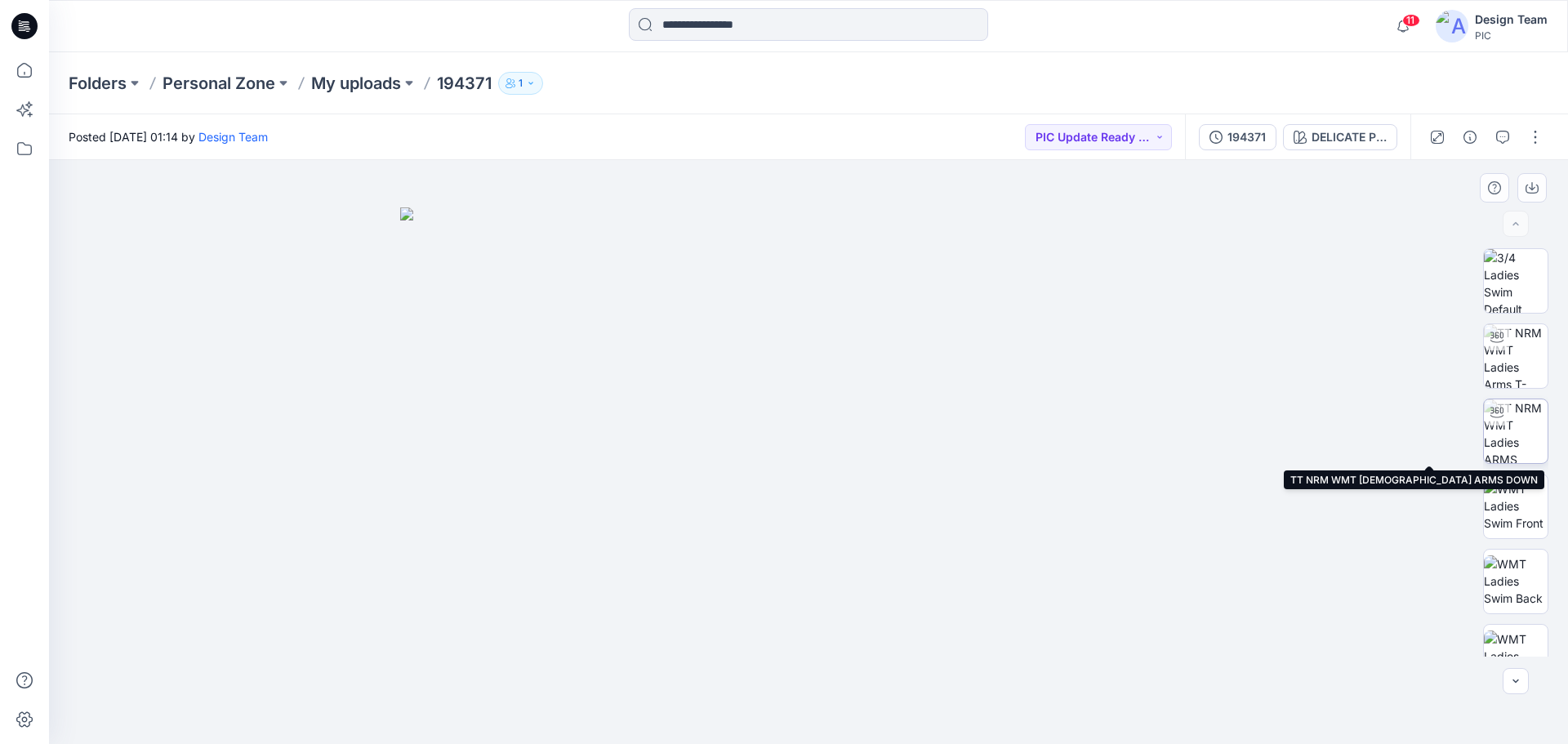
click at [1526, 443] on img at bounding box center [1515, 430] width 63 height 63
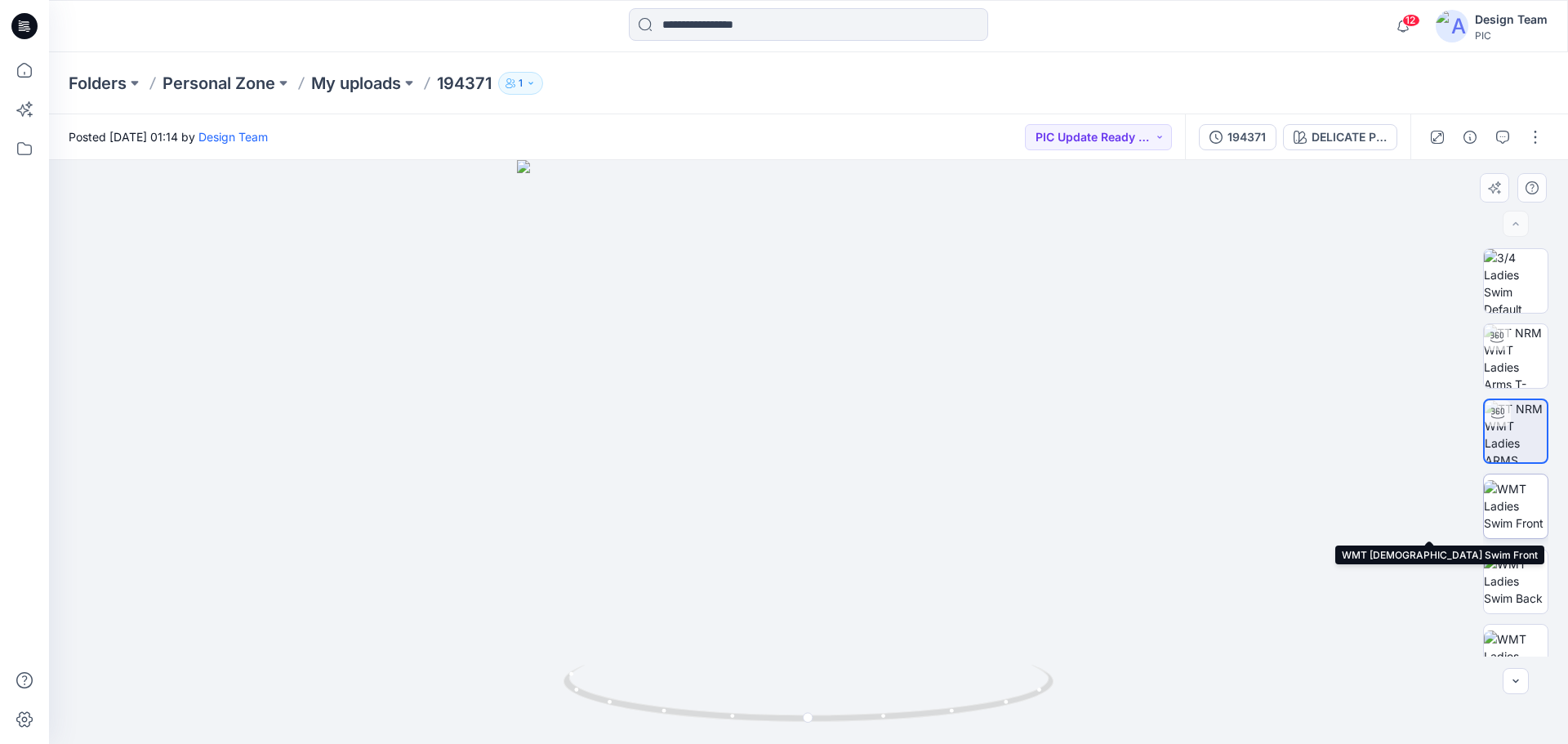
click at [1504, 505] on img at bounding box center [1515, 506] width 63 height 52
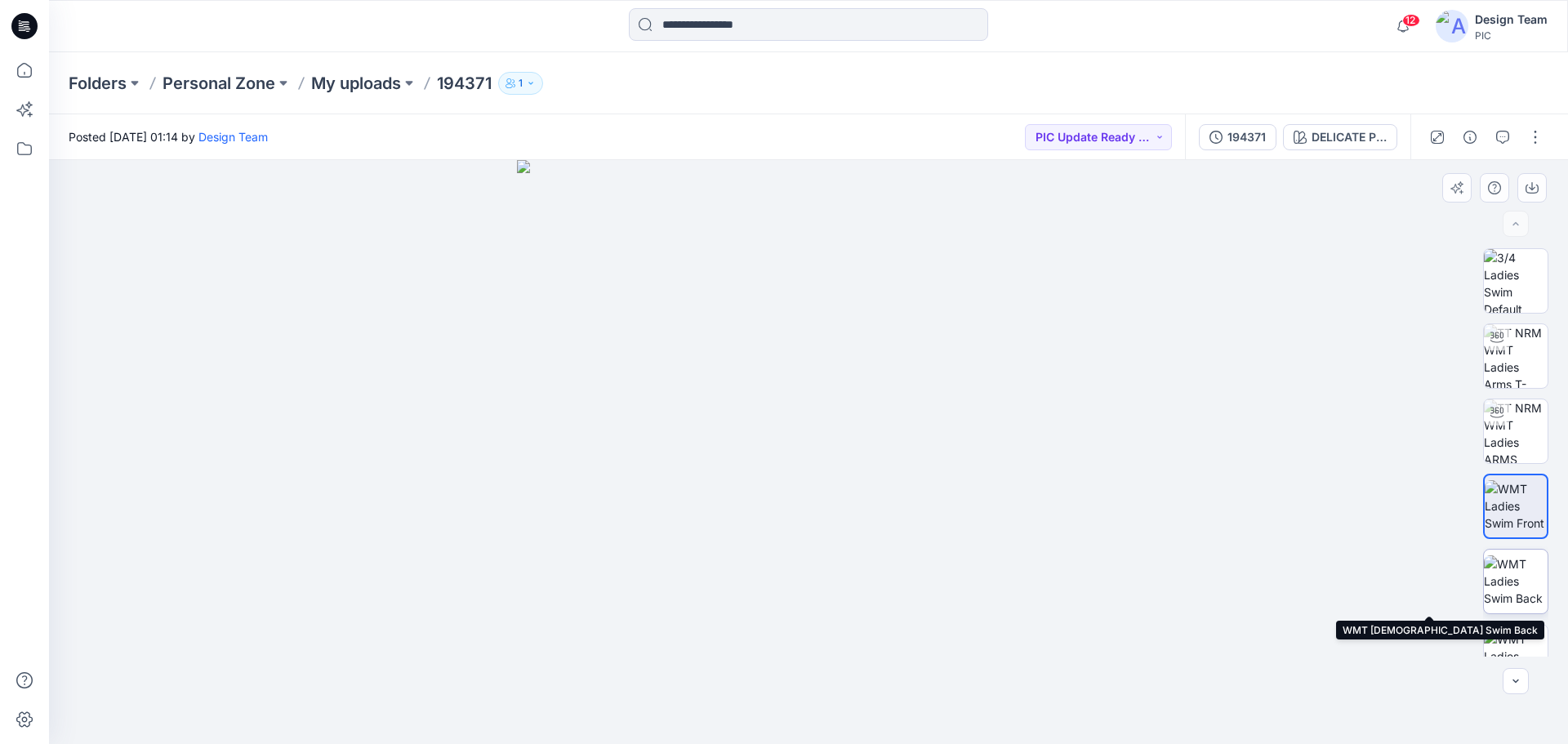
click at [1517, 587] on img at bounding box center [1515, 581] width 63 height 52
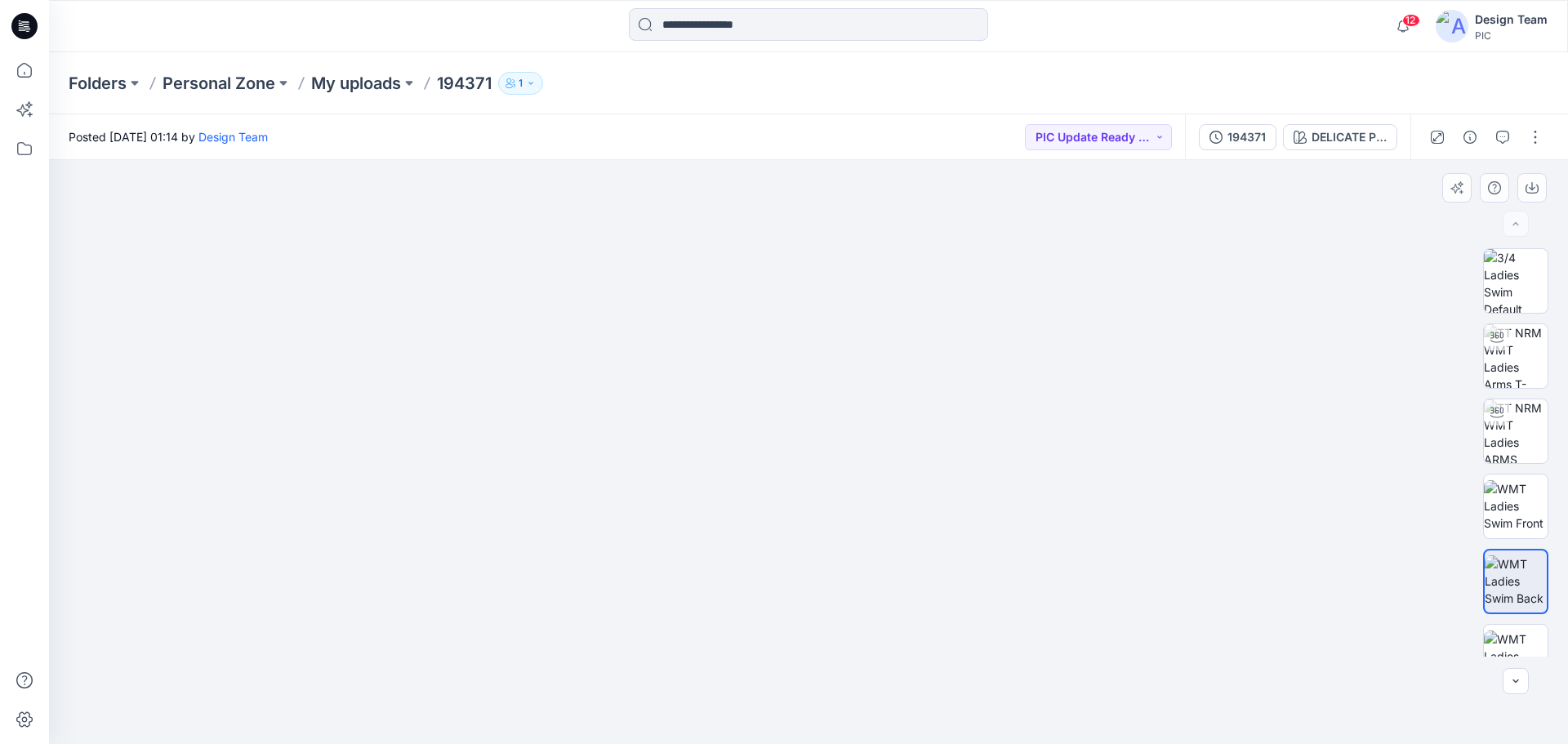
drag, startPoint x: 832, startPoint y: 696, endPoint x: 833, endPoint y: 407, distance: 289.0
click at [1520, 524] on img at bounding box center [1515, 506] width 63 height 52
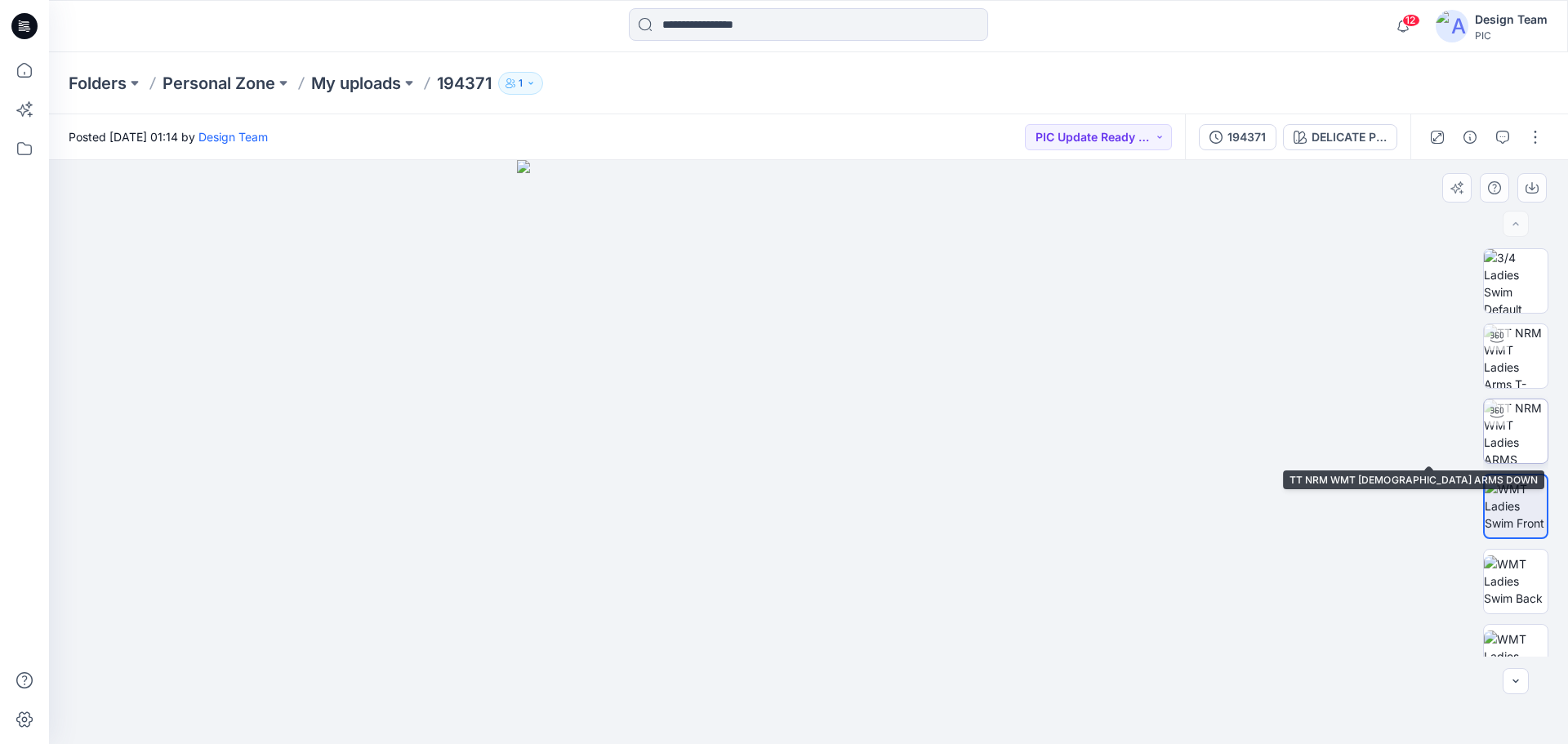
click at [1517, 443] on img at bounding box center [1515, 430] width 63 height 63
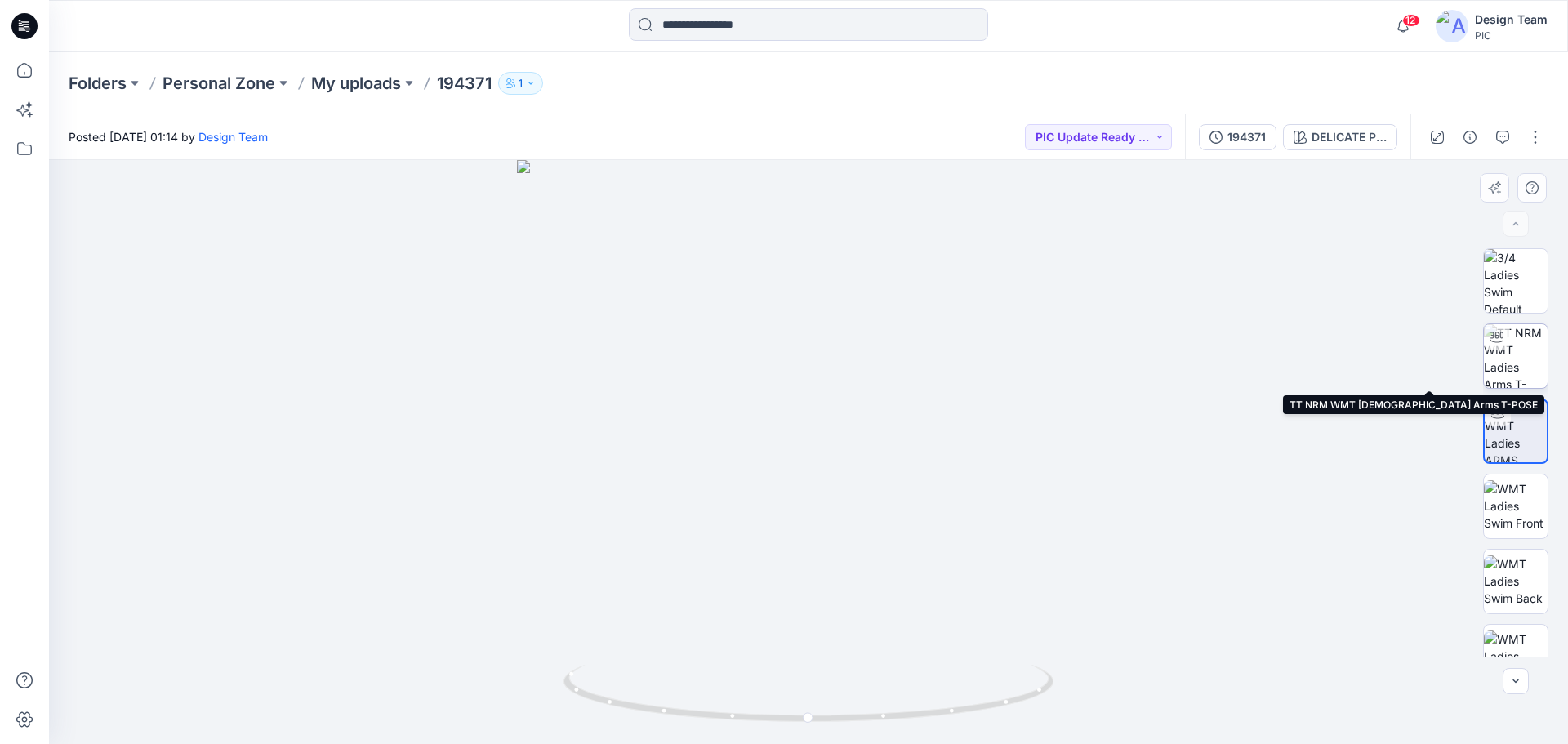
click at [1533, 357] on img at bounding box center [1515, 355] width 63 height 63
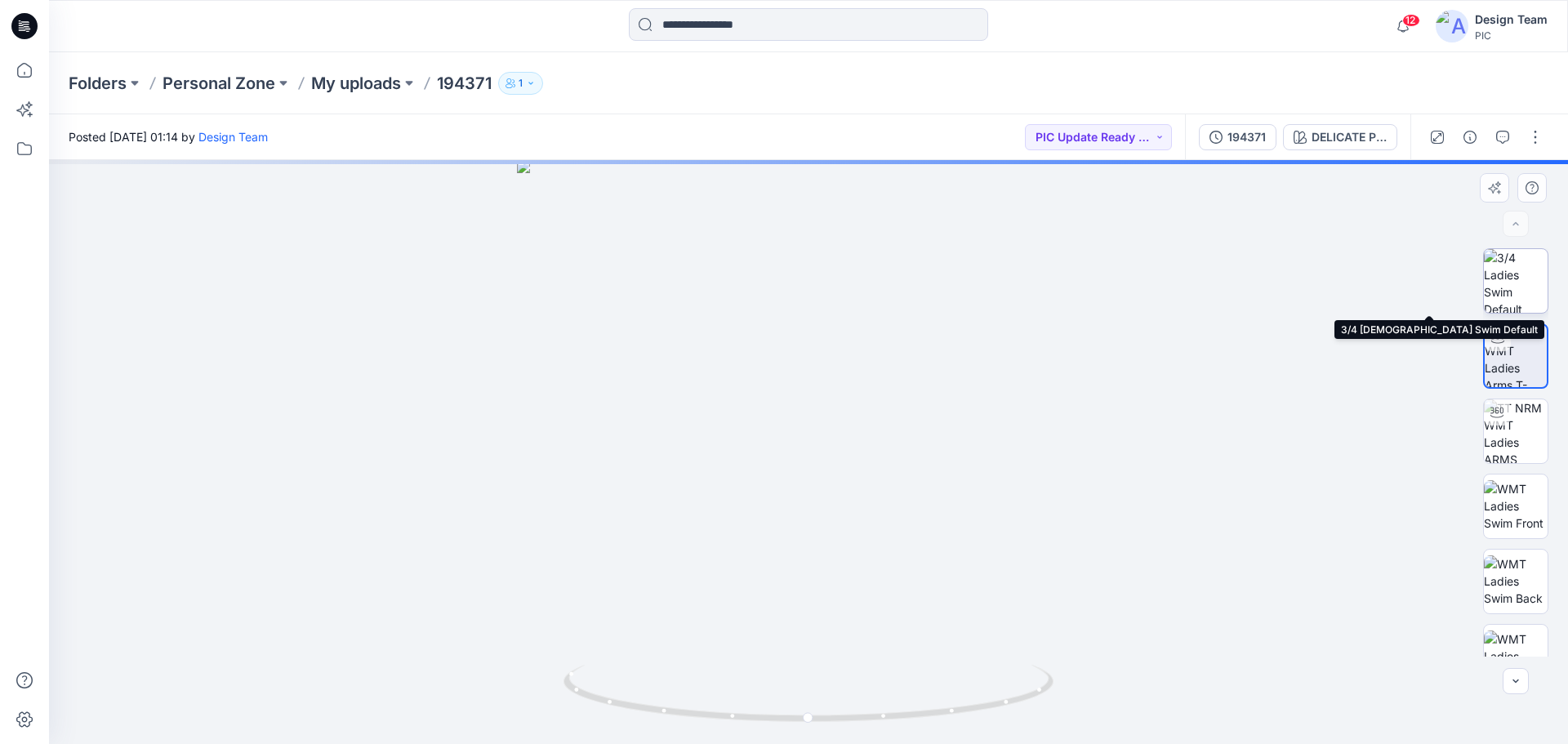
click at [1513, 276] on img at bounding box center [1515, 280] width 63 height 63
